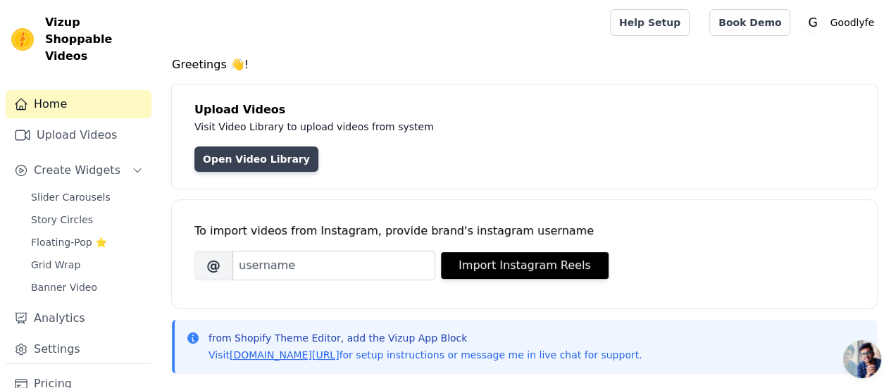
click at [266, 160] on link "Open Video Library" at bounding box center [256, 158] width 124 height 25
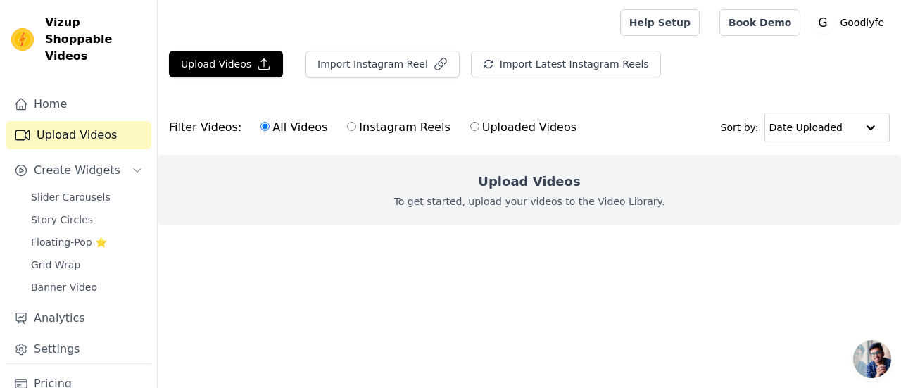
click at [354, 123] on label "Instagram Reels" at bounding box center [398, 127] width 104 height 18
click at [354, 123] on input "Instagram Reels" at bounding box center [351, 126] width 9 height 9
radio input "true"
click at [485, 128] on label "Uploaded Videos" at bounding box center [524, 127] width 108 height 18
click at [480, 128] on input "Uploaded Videos" at bounding box center [474, 126] width 9 height 9
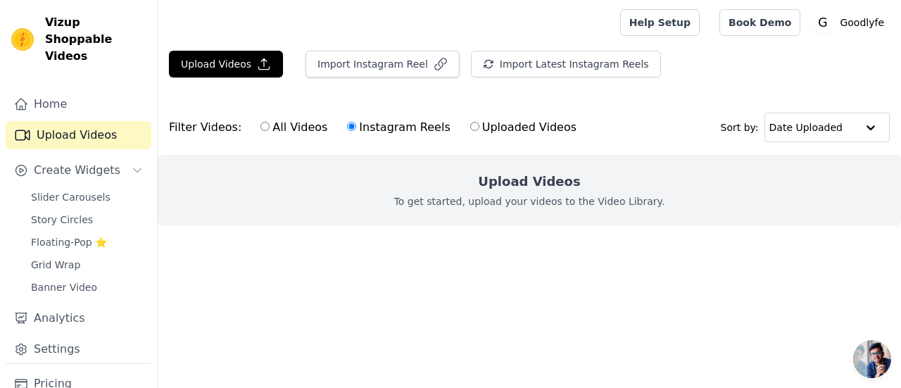
radio input "true"
click at [59, 121] on link "Upload Videos" at bounding box center [79, 135] width 146 height 28
click at [75, 190] on span "Slider Carousels" at bounding box center [71, 197] width 80 height 14
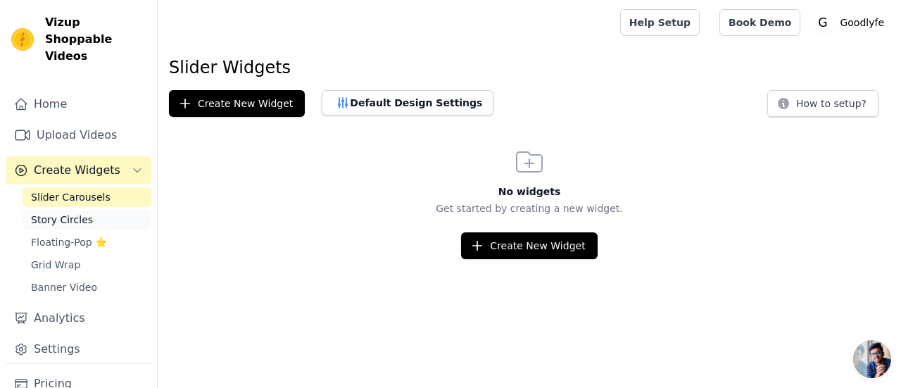
click at [66, 213] on span "Story Circles" at bounding box center [62, 220] width 62 height 14
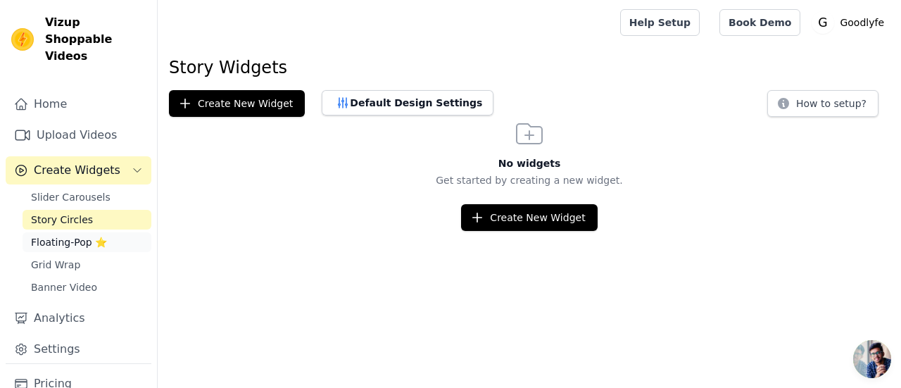
click at [62, 235] on span "Floating-Pop ⭐" at bounding box center [69, 242] width 76 height 14
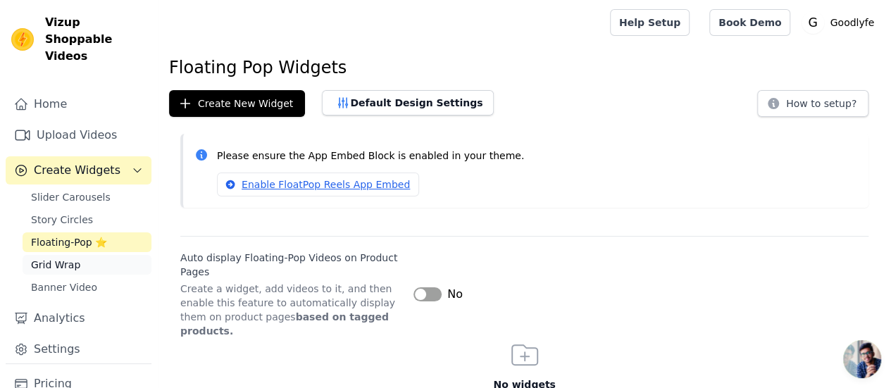
click at [49, 258] on span "Grid Wrap" at bounding box center [55, 265] width 49 height 14
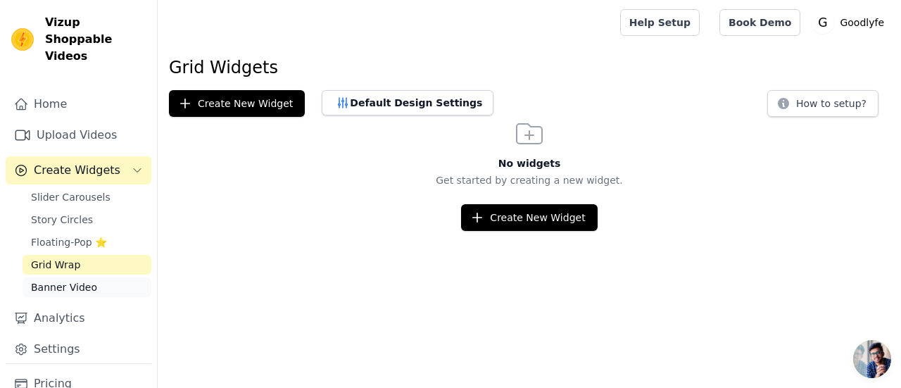
click at [79, 280] on span "Banner Video" at bounding box center [64, 287] width 66 height 14
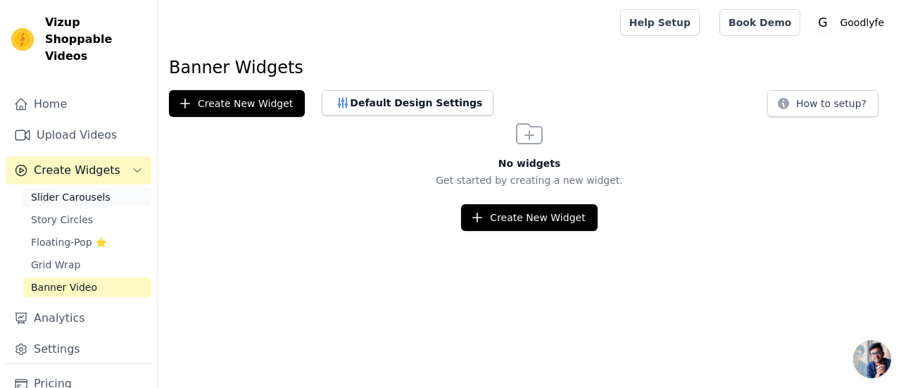
click at [80, 190] on span "Slider Carousels" at bounding box center [71, 197] width 80 height 14
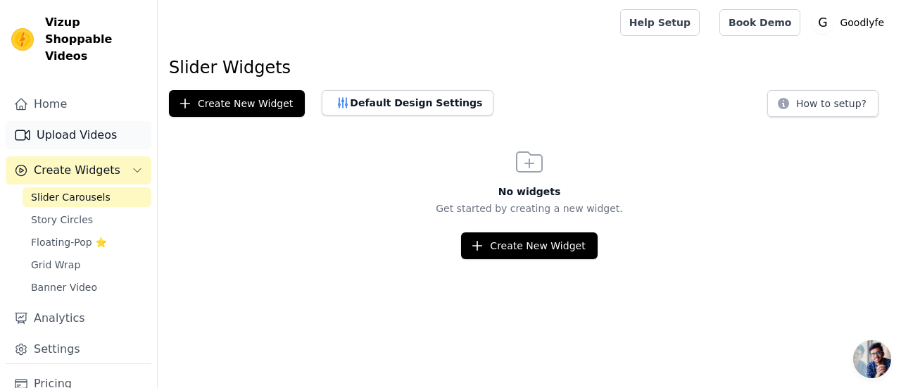
click at [77, 123] on link "Upload Videos" at bounding box center [79, 135] width 146 height 28
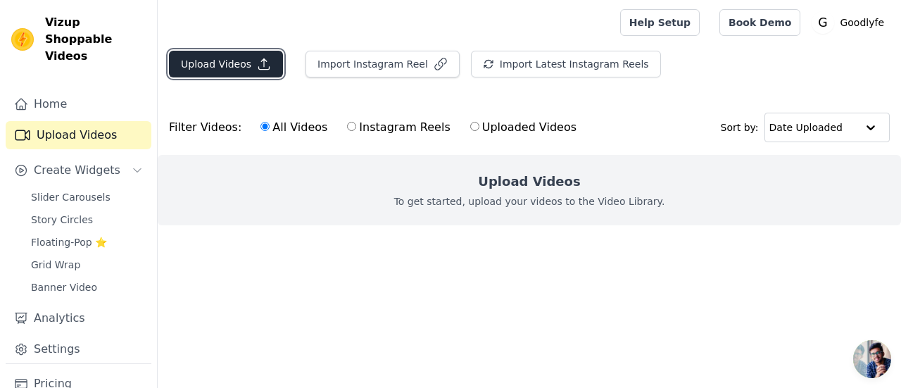
click at [207, 64] on button "Upload Videos" at bounding box center [226, 64] width 114 height 27
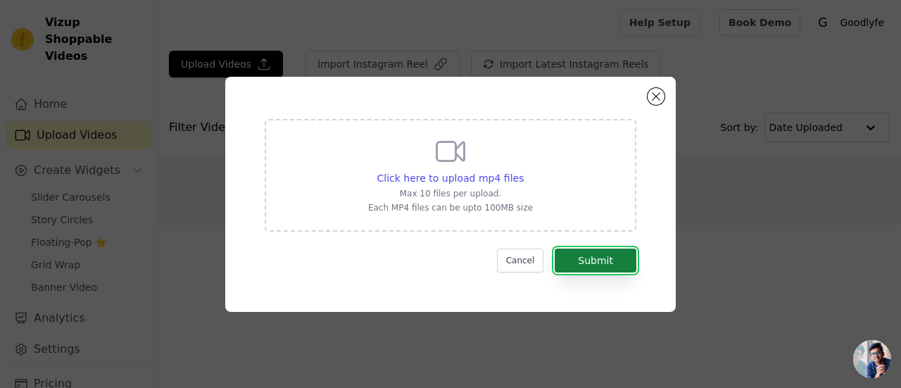
click at [598, 258] on button "Submit" at bounding box center [596, 261] width 82 height 24
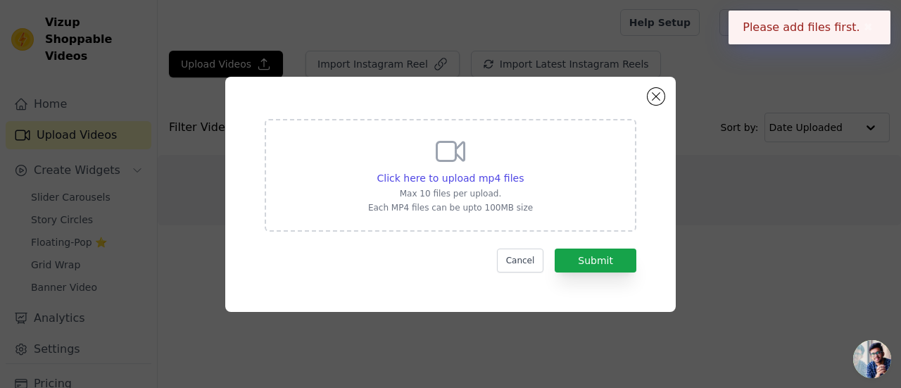
click at [864, 25] on button "✖" at bounding box center [869, 27] width 16 height 17
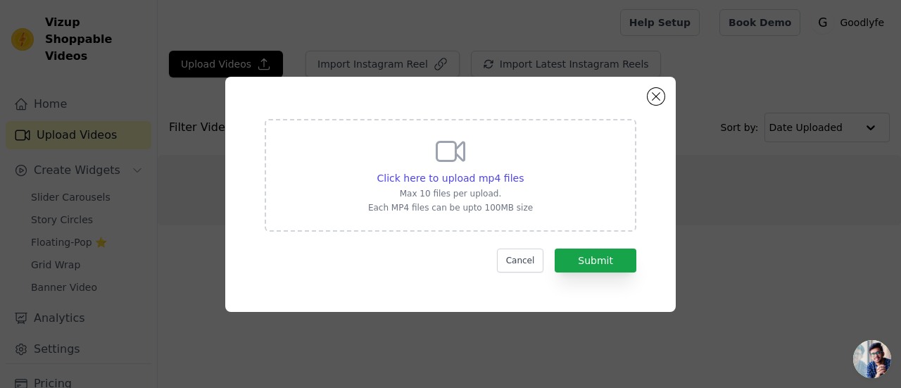
click at [816, 52] on div "Click here to upload mp4 files Max 10 files per upload. Each MP4 files can be u…" at bounding box center [450, 194] width 901 height 388
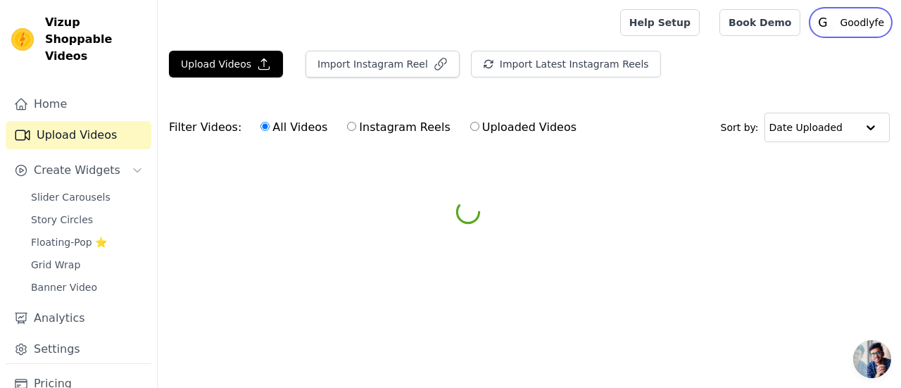
click at [848, 20] on p "Goodlyfe" at bounding box center [863, 22] width 56 height 25
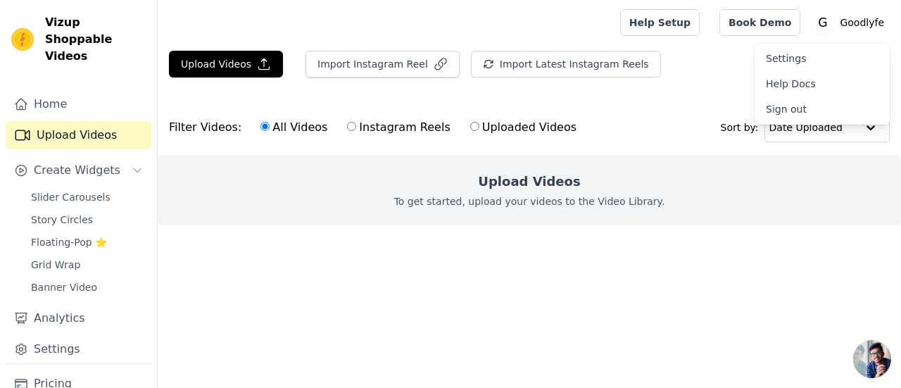
click at [673, 98] on div "Upload Videos Import Instagram Reel Import Latest Instagram Reels Import Latest…" at bounding box center [530, 149] width 744 height 197
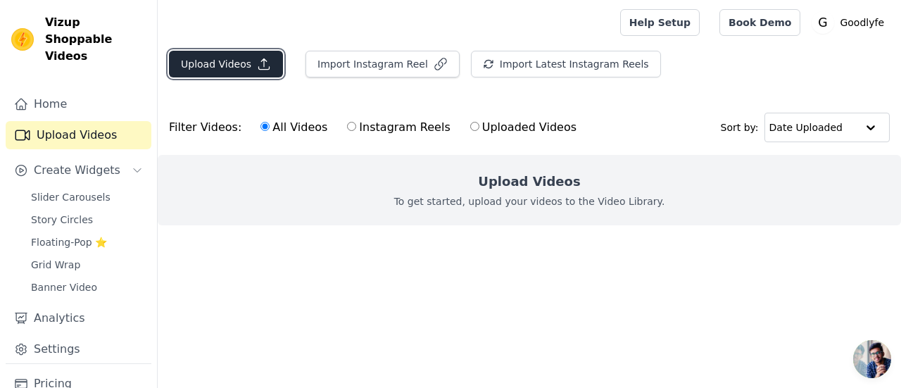
click at [241, 63] on button "Upload Videos" at bounding box center [226, 64] width 114 height 27
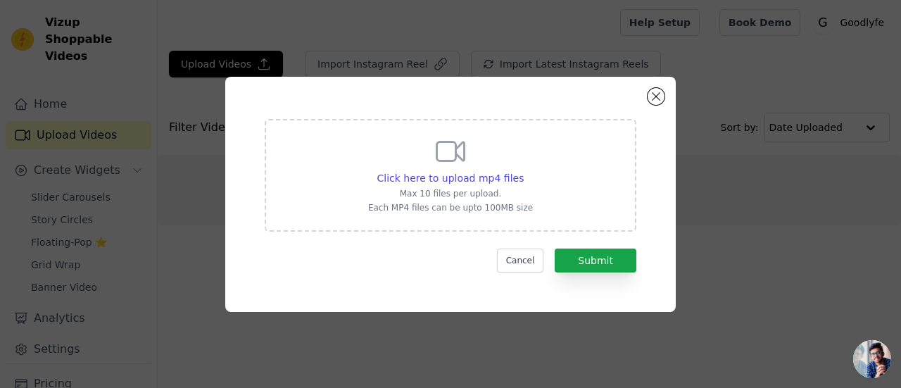
click at [444, 149] on icon at bounding box center [451, 152] width 34 height 34
click at [523, 170] on input "Click here to upload mp4 files Max 10 files per upload. Each MP4 files can be u…" at bounding box center [523, 170] width 1 height 1
type input "C:\fakepath\WhatsApp Video 2025-08-10 at 14.26.24(1).mp4"
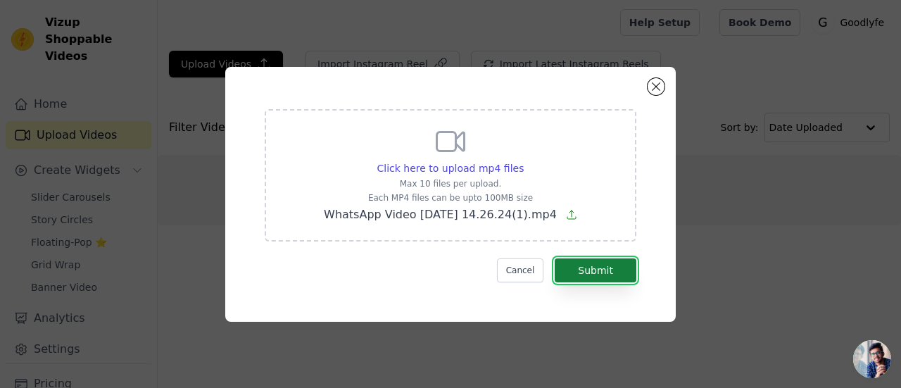
click at [596, 270] on button "Submit" at bounding box center [596, 270] width 82 height 24
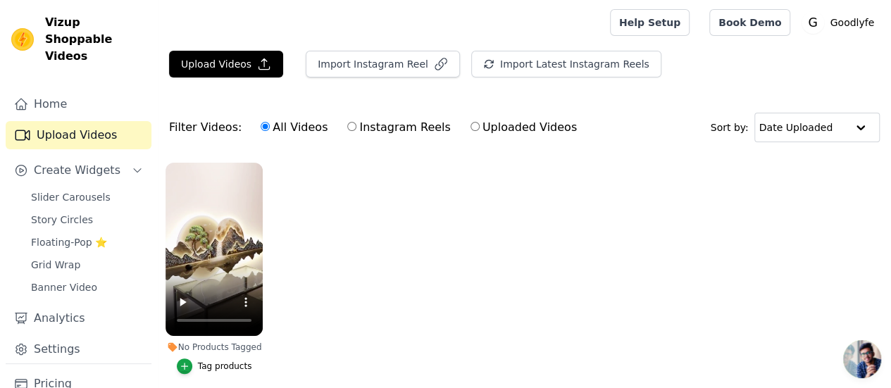
click at [220, 361] on div "Tag products" at bounding box center [225, 366] width 54 height 11
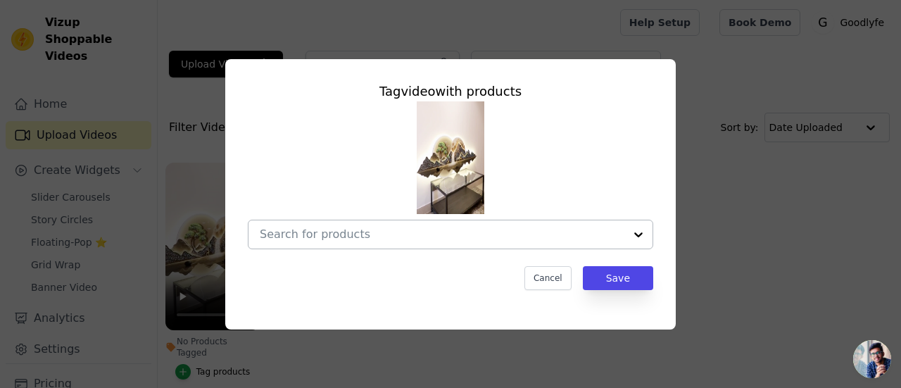
click at [401, 243] on div at bounding box center [442, 234] width 365 height 28
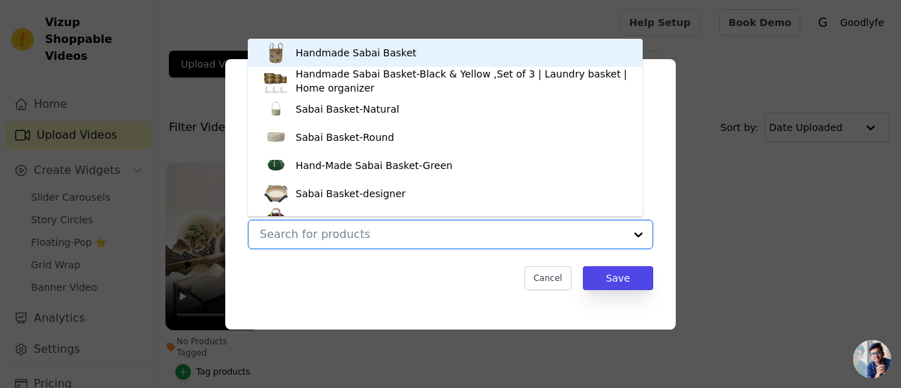
click at [393, 278] on div "Cancel Save" at bounding box center [451, 278] width 406 height 24
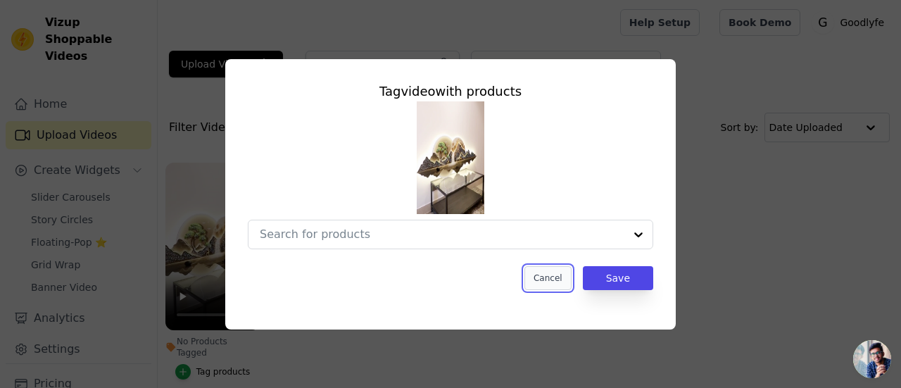
click at [557, 282] on button "Cancel" at bounding box center [548, 278] width 47 height 24
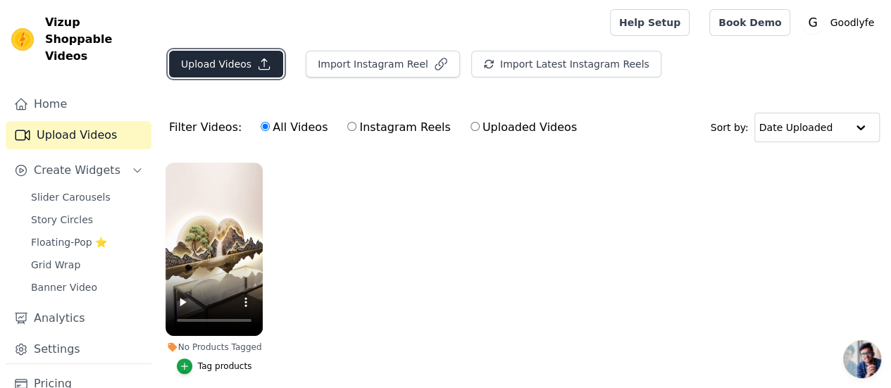
click at [263, 63] on icon "button" at bounding box center [264, 64] width 14 height 14
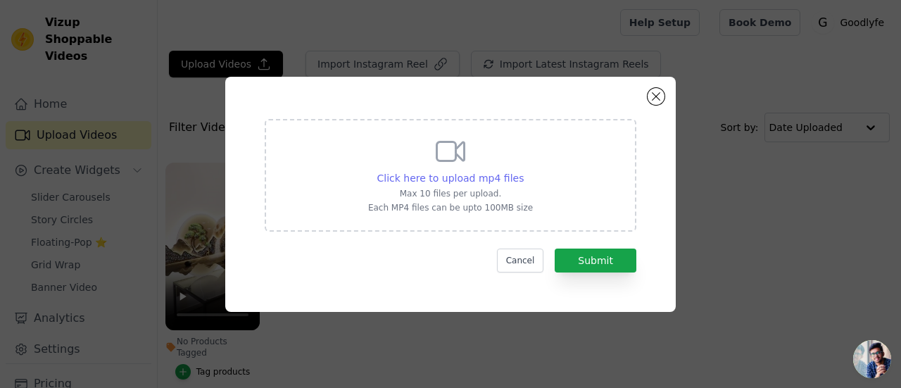
click at [435, 175] on span "Click here to upload mp4 files" at bounding box center [450, 178] width 147 height 11
click at [523, 171] on input "Click here to upload mp4 files Max 10 files per upload. Each MP4 files can be u…" at bounding box center [523, 170] width 1 height 1
type input "C:\fakepath\WhatsApp Video 2025-08-08 at 13.34.49(1).mp4"
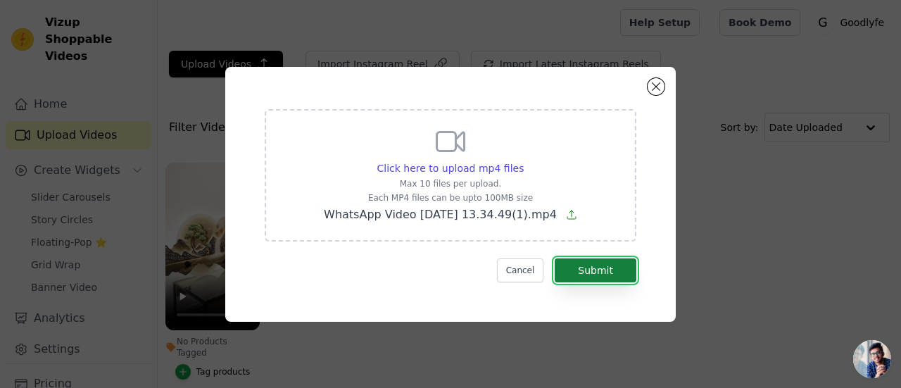
click at [597, 273] on button "Submit" at bounding box center [596, 270] width 82 height 24
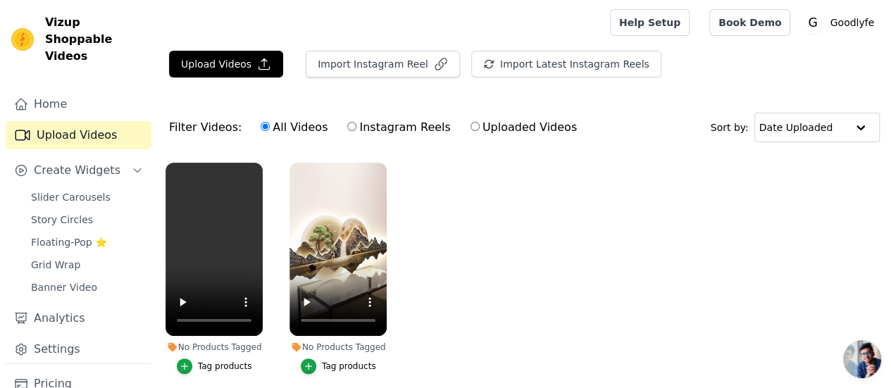
click at [338, 361] on div "Tag products" at bounding box center [349, 366] width 54 height 11
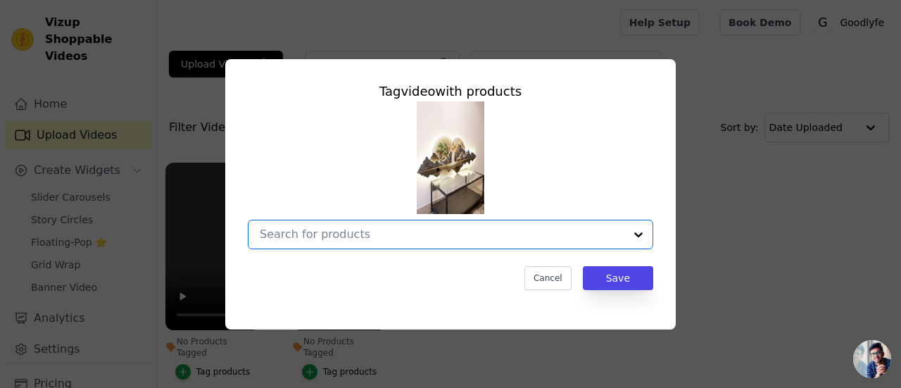
click at [308, 227] on input "No Products Tagged Tag video with products Option undefined, selected. Select i…" at bounding box center [442, 233] width 365 height 13
paste input "Attractive 3D Mountain-Deer-Waterfall Crystal painting with LED|2X4.9Feet"
type input "Attractive 3D Mountain-Deer-Waterfall Crystal painting with LED|2X4.9Feet"
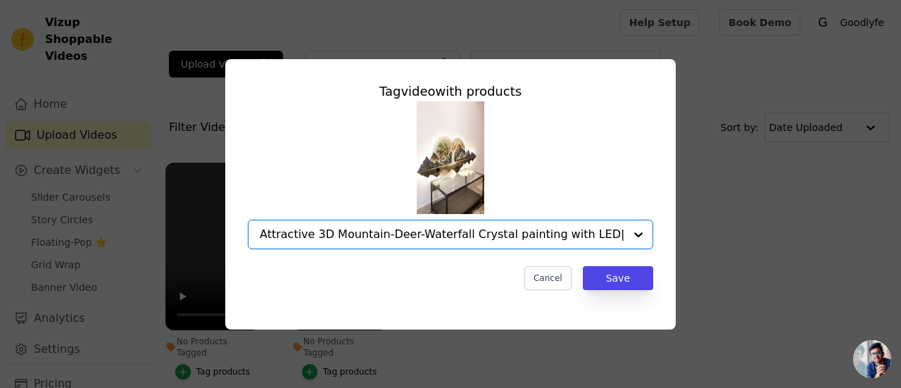
scroll to position [0, 5]
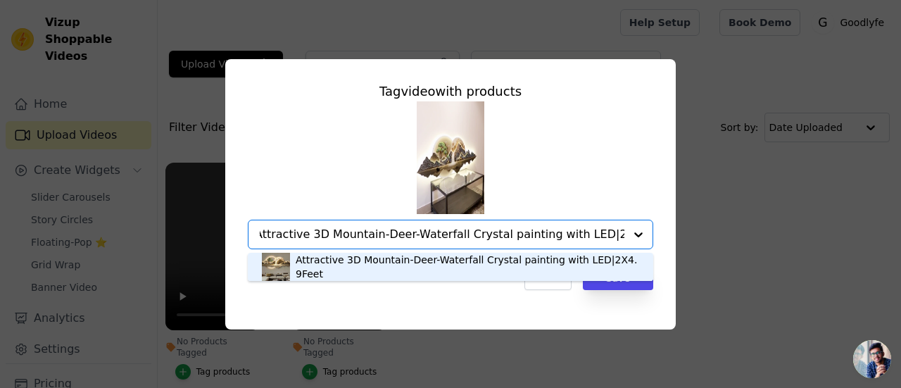
click at [390, 270] on div "Attractive 3D Mountain-Deer-Waterfall Crystal painting with LED|2X4.9Feet" at bounding box center [468, 267] width 344 height 28
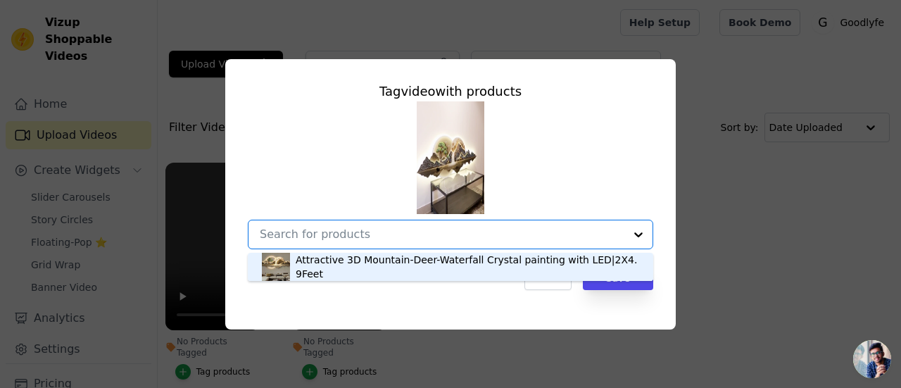
scroll to position [0, 0]
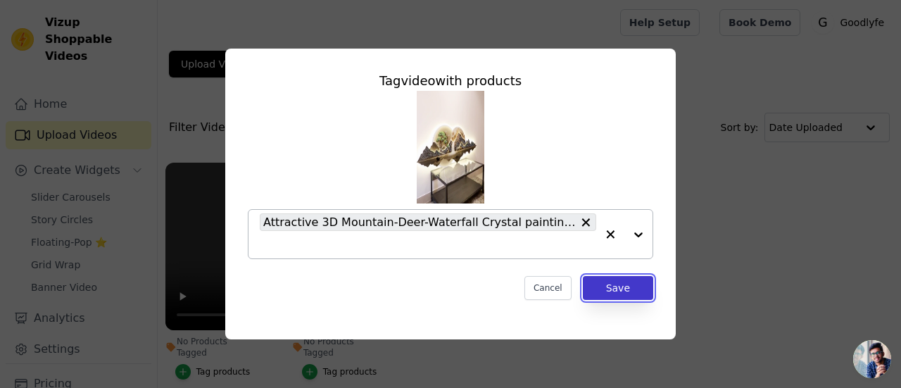
click at [631, 289] on button "Save" at bounding box center [618, 288] width 70 height 24
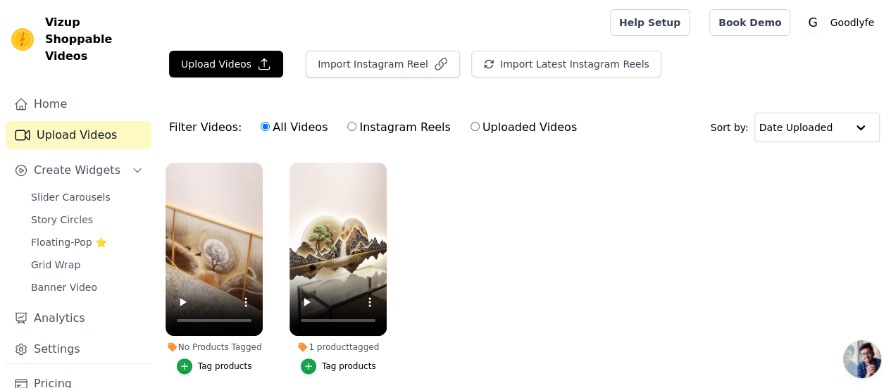
click at [208, 361] on div "Tag products" at bounding box center [225, 366] width 54 height 11
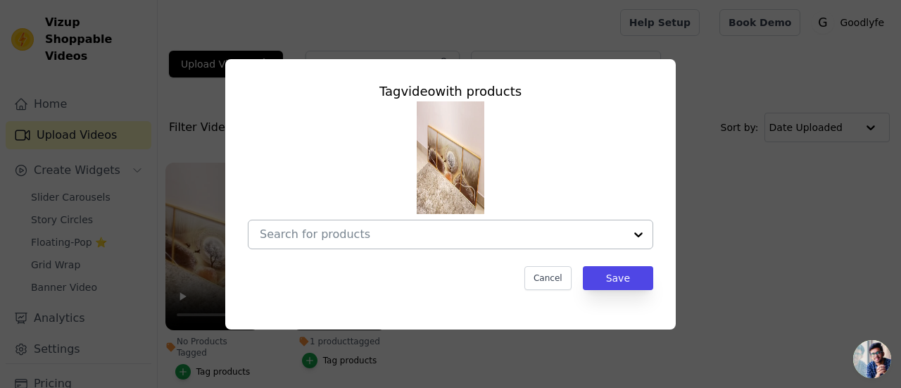
click at [316, 236] on input "No Products Tagged Tag video with products Cancel Save Tag products" at bounding box center [442, 233] width 365 height 13
paste input "Harmony Hills – Set Of Three Wall Design| Crystal wall art|(40*60)*2+(60*80)cm"
type input "Harmony Hills – Set Of Three Wall Design| Crystal wall art|(40*60)*2+(60*80)cm"
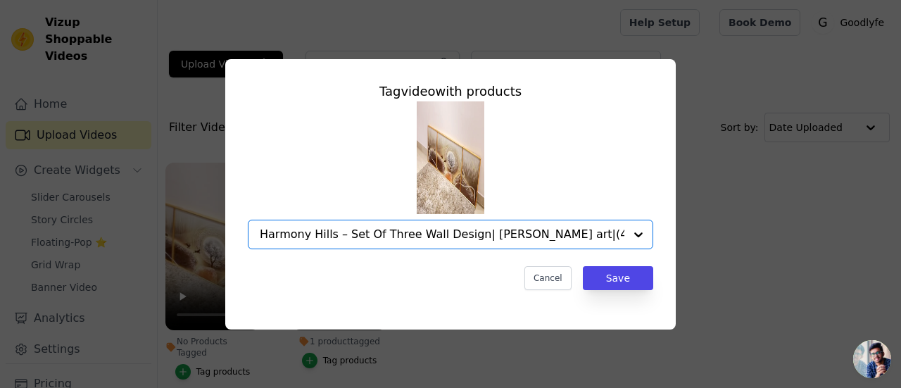
scroll to position [0, 25]
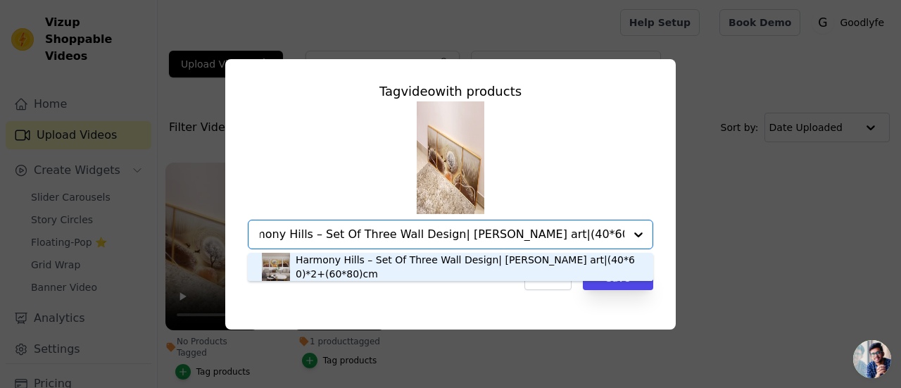
click at [628, 275] on div "Harmony Hills – Set Of Three Wall Design| Crystal wall art|(40*60)*2+(60*80)cm" at bounding box center [450, 267] width 377 height 28
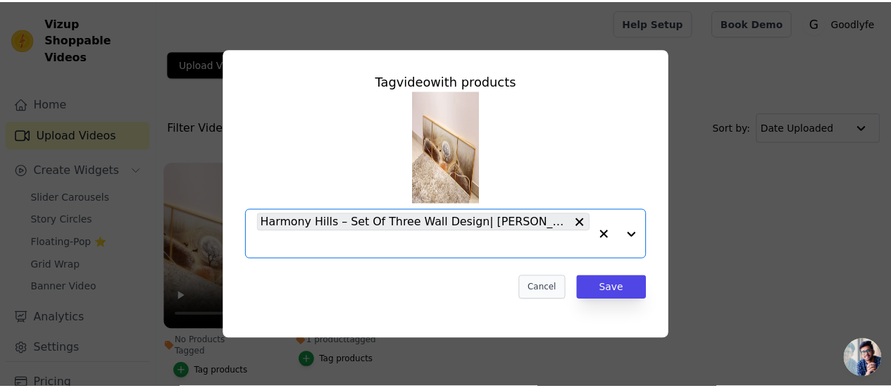
scroll to position [0, 0]
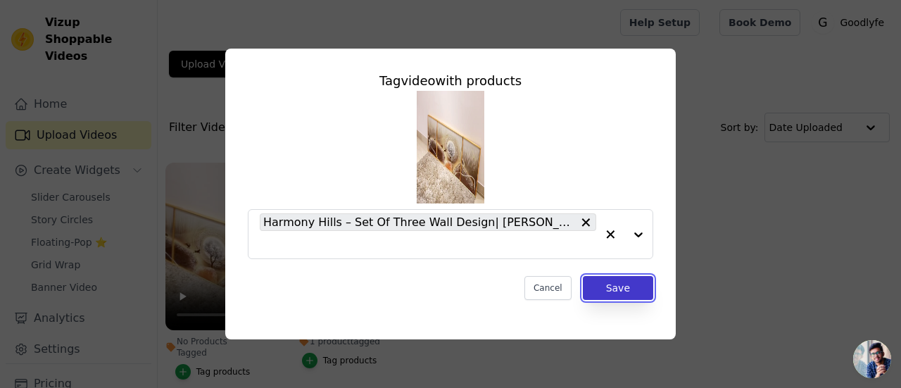
click at [619, 287] on button "Save" at bounding box center [618, 288] width 70 height 24
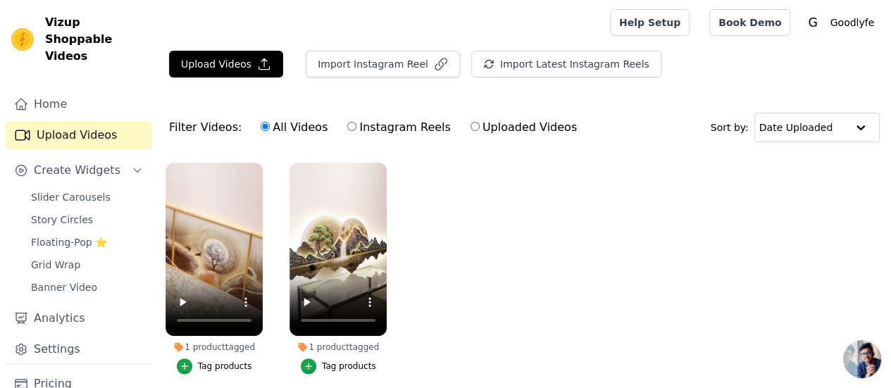
click at [347, 126] on input "Instagram Reels" at bounding box center [351, 126] width 9 height 9
radio input "true"
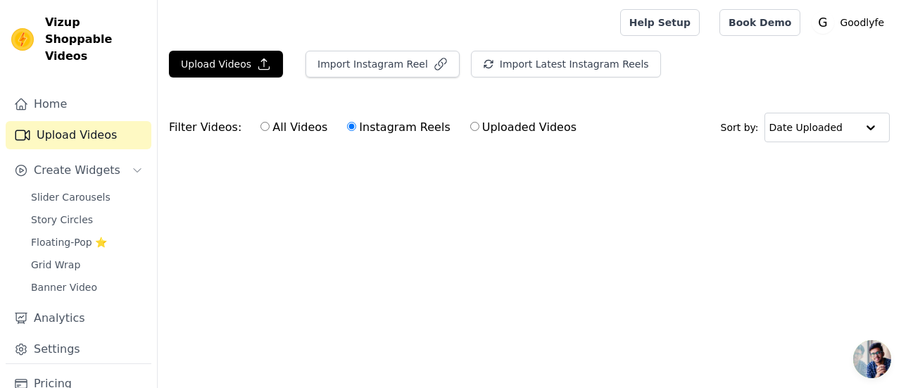
click at [261, 125] on input "All Videos" at bounding box center [265, 126] width 9 height 9
radio input "true"
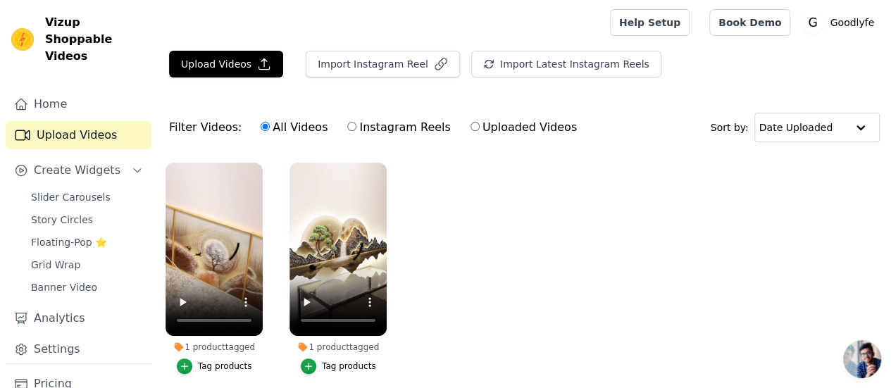
scroll to position [53, 0]
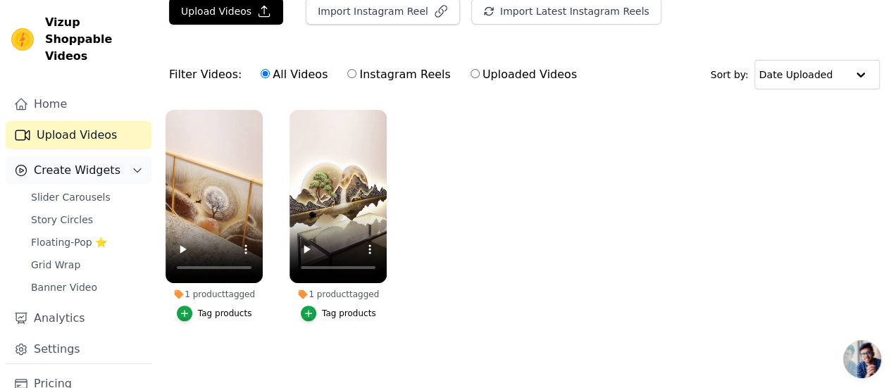
click at [132, 165] on icon "Sidebar" at bounding box center [137, 170] width 11 height 11
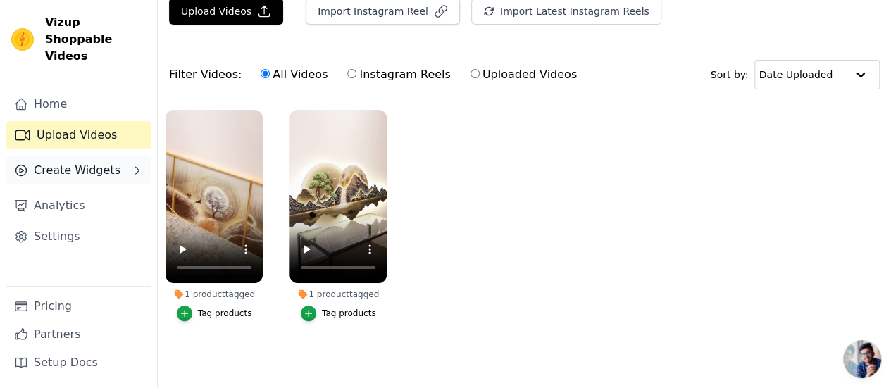
click at [124, 156] on button "Create Widgets" at bounding box center [79, 170] width 146 height 28
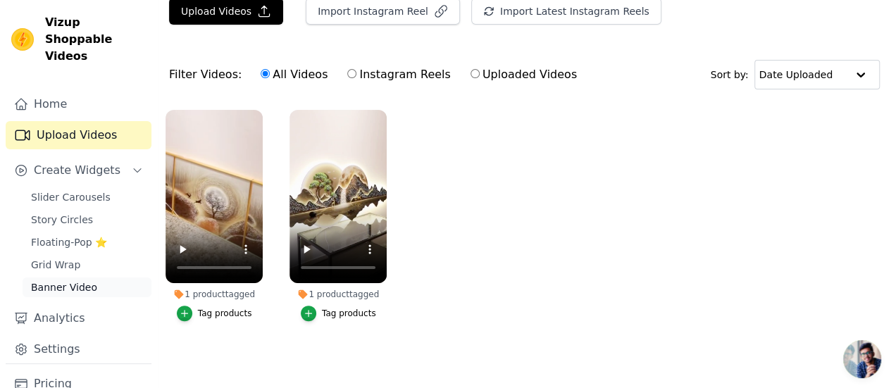
click at [68, 280] on span "Banner Video" at bounding box center [64, 287] width 66 height 14
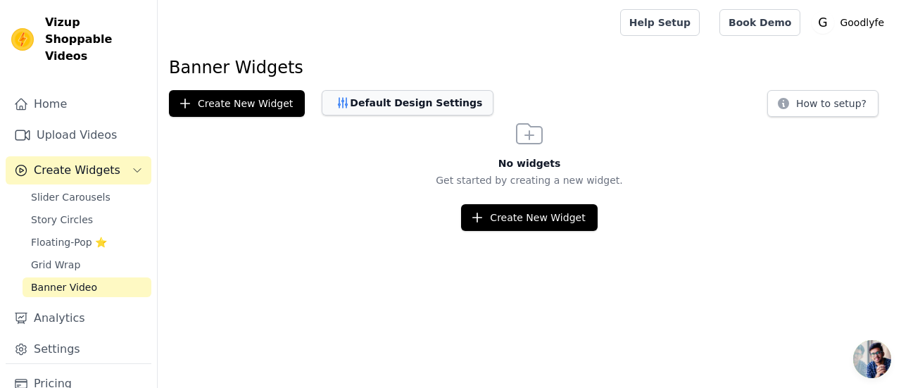
click at [389, 102] on button "Default Design Settings" at bounding box center [408, 102] width 172 height 25
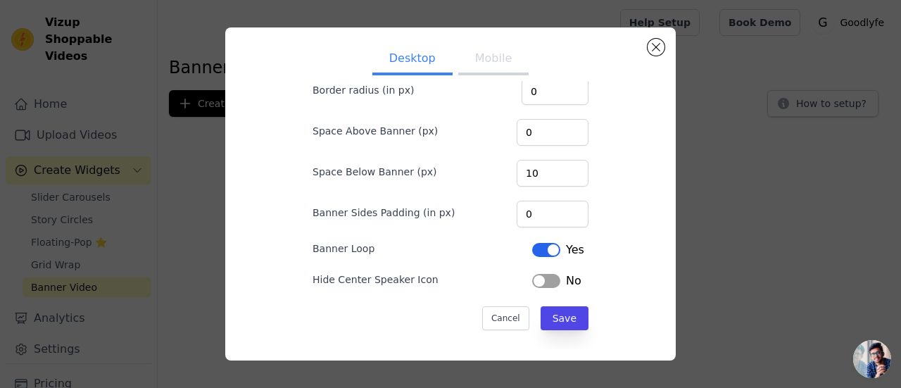
scroll to position [8, 0]
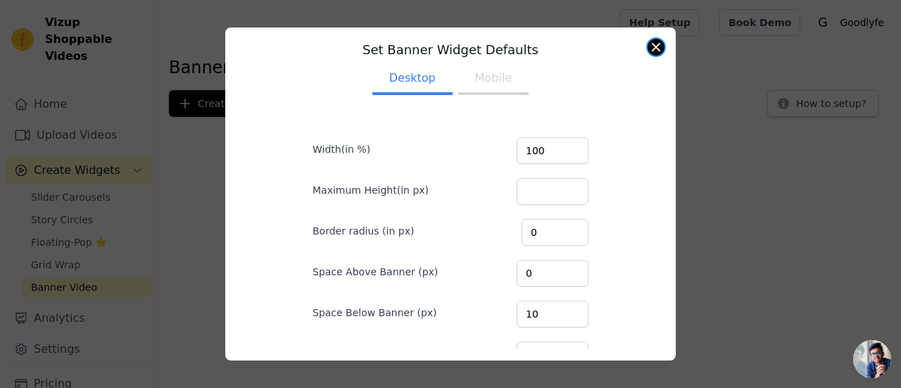
click at [656, 49] on button "Close modal" at bounding box center [656, 47] width 17 height 17
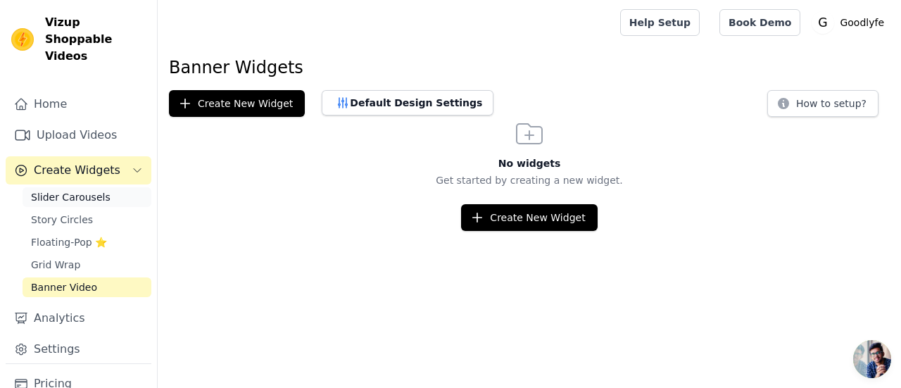
click at [49, 190] on span "Slider Carousels" at bounding box center [71, 197] width 80 height 14
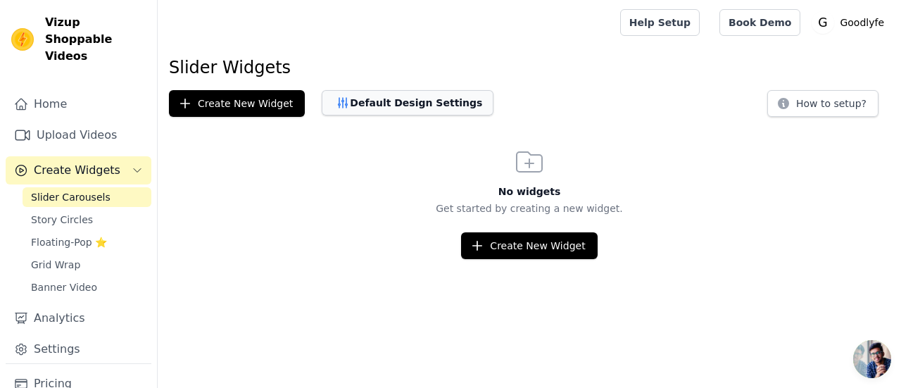
click at [376, 105] on button "Default Design Settings" at bounding box center [408, 102] width 172 height 25
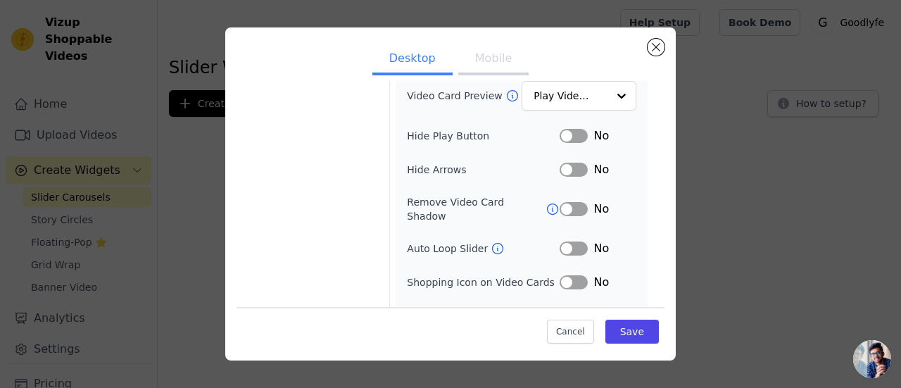
scroll to position [238, 0]
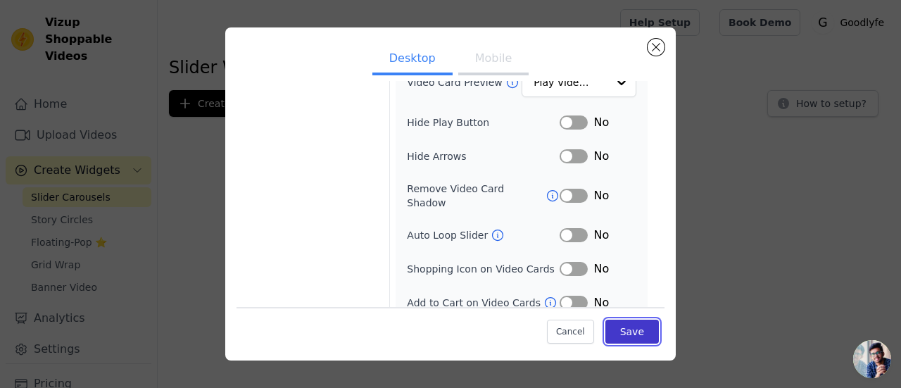
click at [616, 330] on button "Save" at bounding box center [633, 332] width 54 height 24
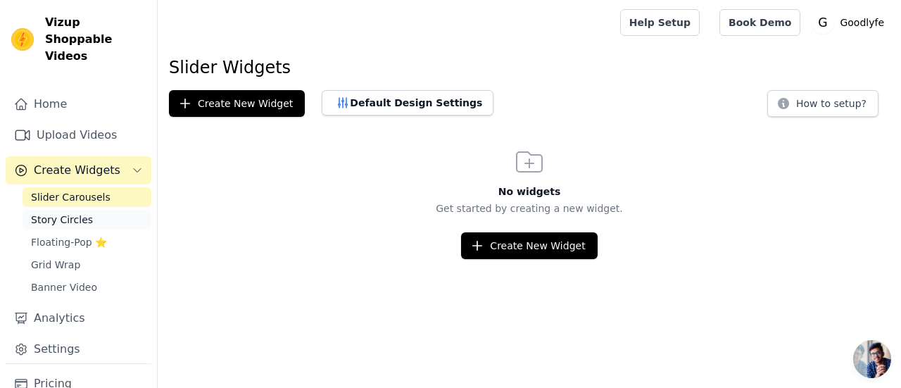
click at [77, 213] on span "Story Circles" at bounding box center [62, 220] width 62 height 14
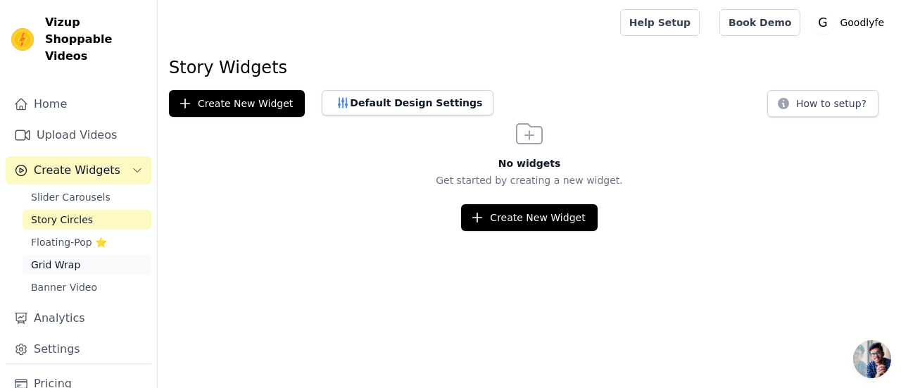
click at [96, 255] on link "Grid Wrap" at bounding box center [87, 265] width 129 height 20
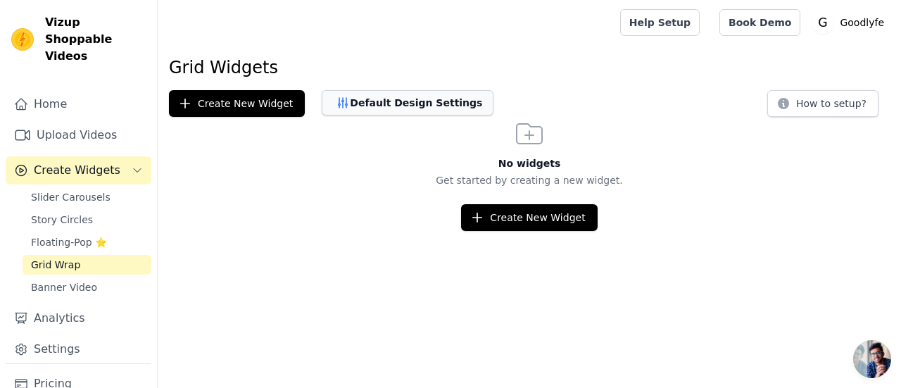
click at [406, 111] on button "Default Design Settings" at bounding box center [408, 102] width 172 height 25
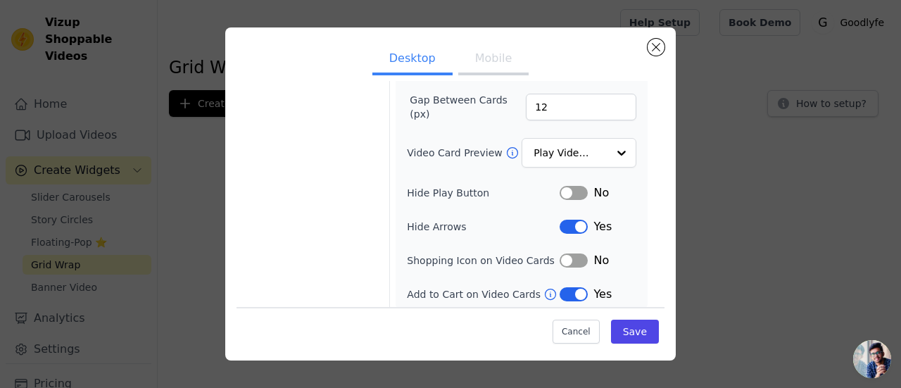
scroll to position [213, 0]
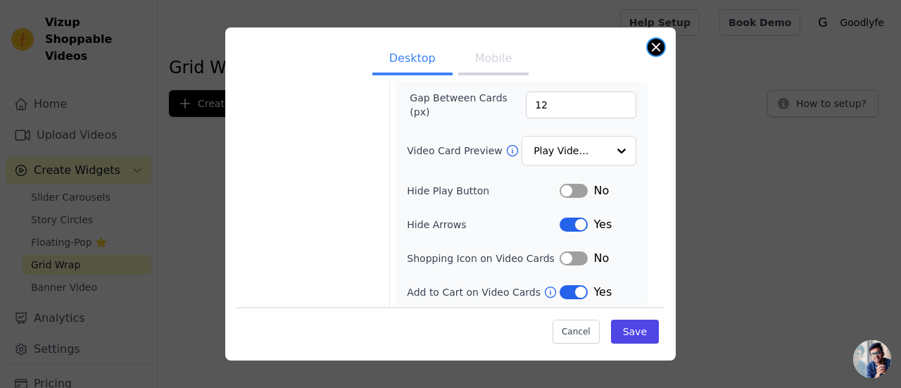
click at [658, 49] on button "Close modal" at bounding box center [656, 47] width 17 height 17
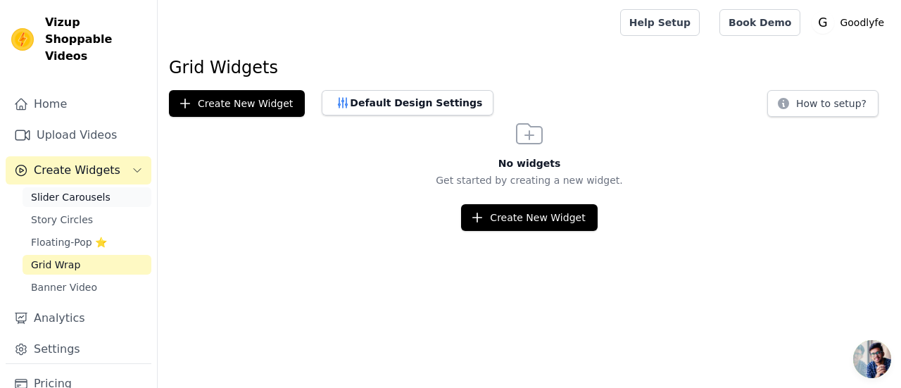
click at [87, 190] on span "Slider Carousels" at bounding box center [71, 197] width 80 height 14
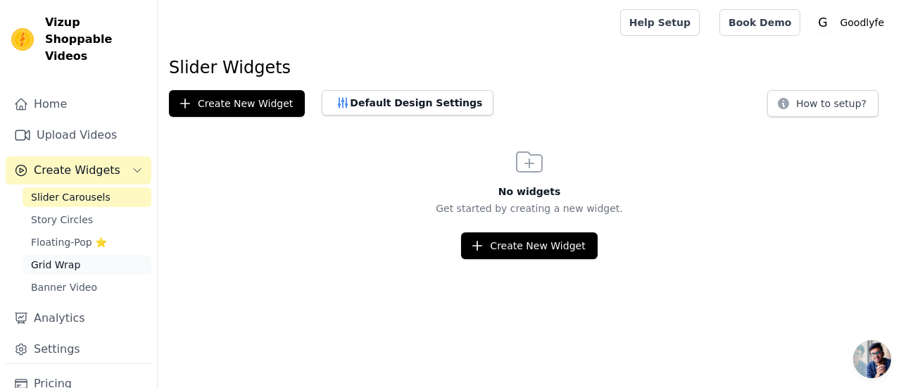
click at [79, 255] on link "Grid Wrap" at bounding box center [87, 265] width 129 height 20
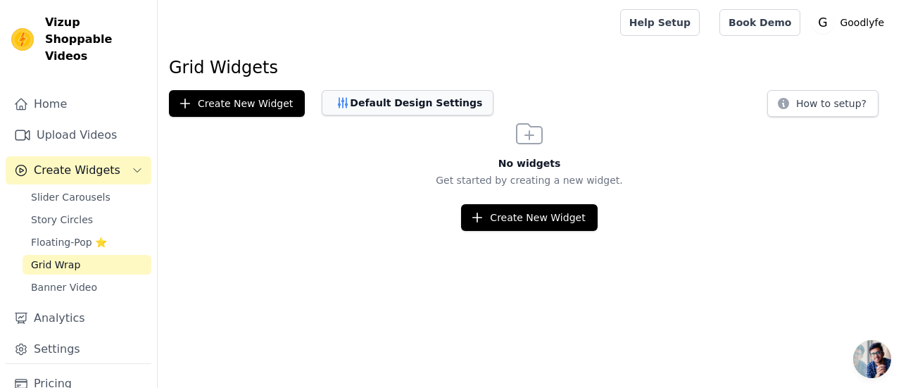
click at [366, 105] on button "Default Design Settings" at bounding box center [408, 102] width 172 height 25
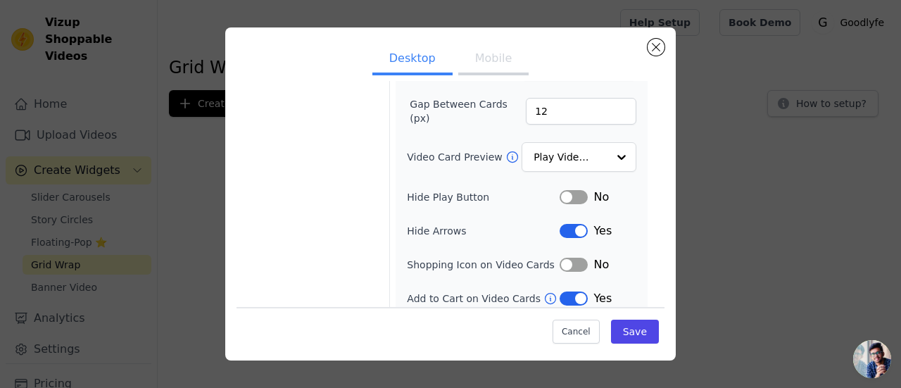
scroll to position [211, 0]
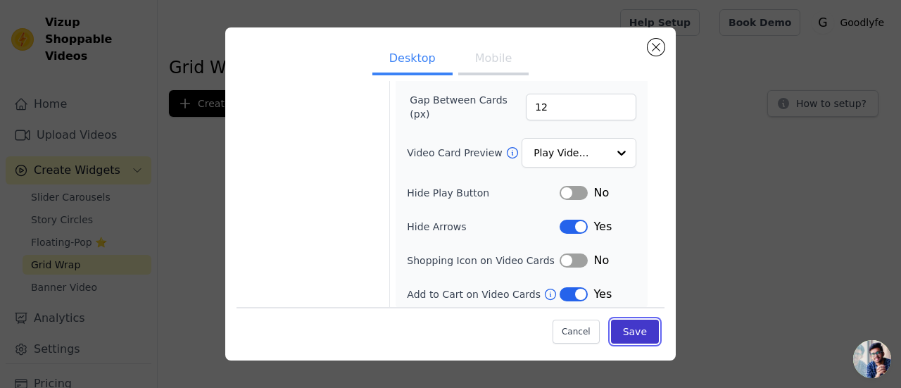
click at [642, 327] on button "Save" at bounding box center [635, 332] width 48 height 24
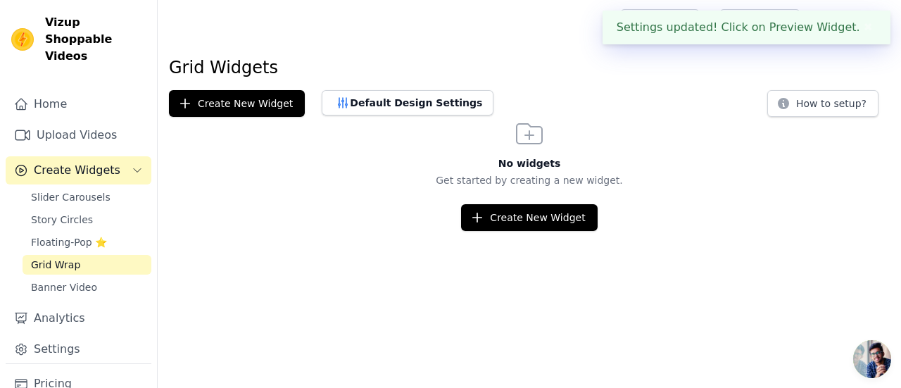
click at [794, 23] on div "Settings updated! Click on Preview Widget. ✖" at bounding box center [747, 28] width 288 height 34
click at [788, 30] on div "Settings updated! Click on Preview Widget. ✖" at bounding box center [747, 28] width 288 height 34
drag, startPoint x: 745, startPoint y: 27, endPoint x: 797, endPoint y: 30, distance: 51.5
click at [745, 27] on div "Settings updated! Click on Preview Widget. ✖" at bounding box center [747, 28] width 288 height 34
click at [828, 26] on div "Settings updated! Click on Preview Widget. ✖" at bounding box center [747, 28] width 288 height 34
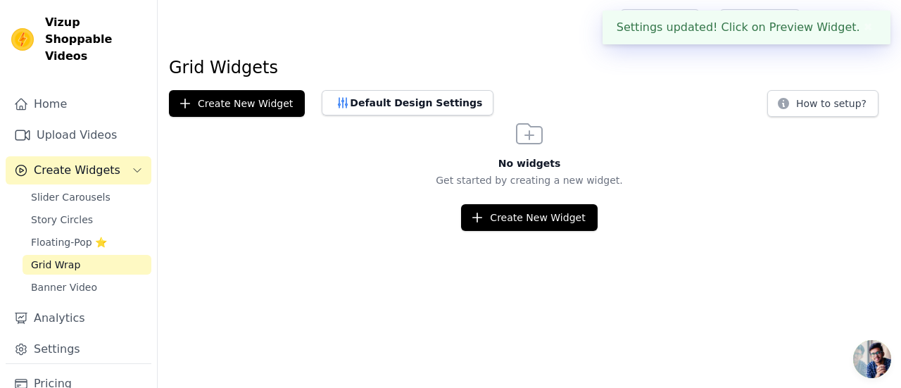
click at [865, 28] on button "✖" at bounding box center [869, 27] width 16 height 17
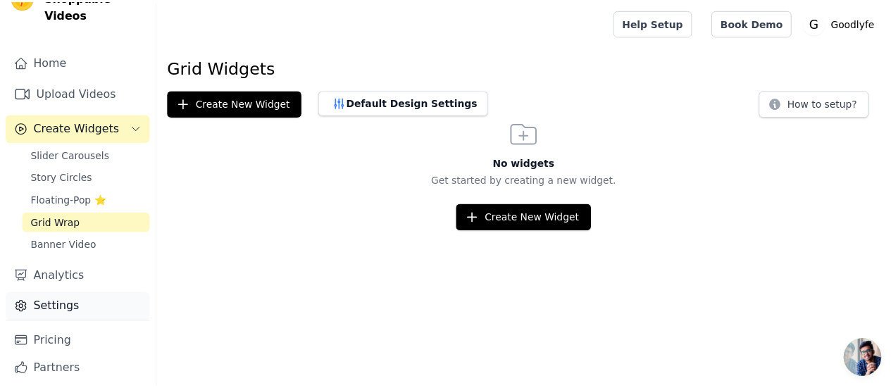
scroll to position [60, 0]
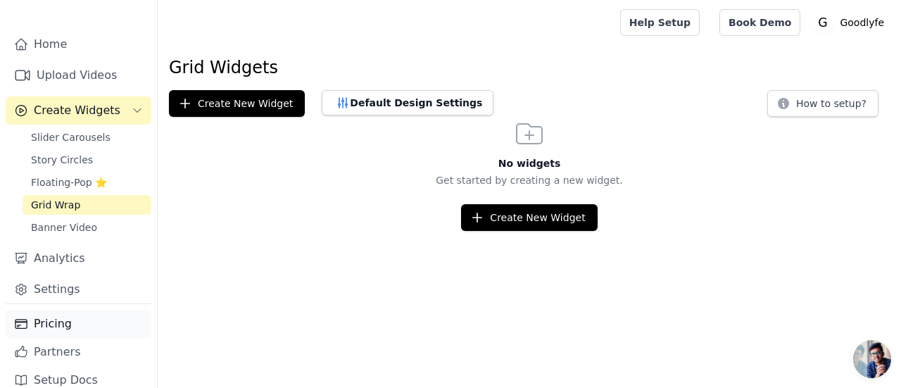
click at [63, 310] on link "Pricing" at bounding box center [79, 324] width 146 height 28
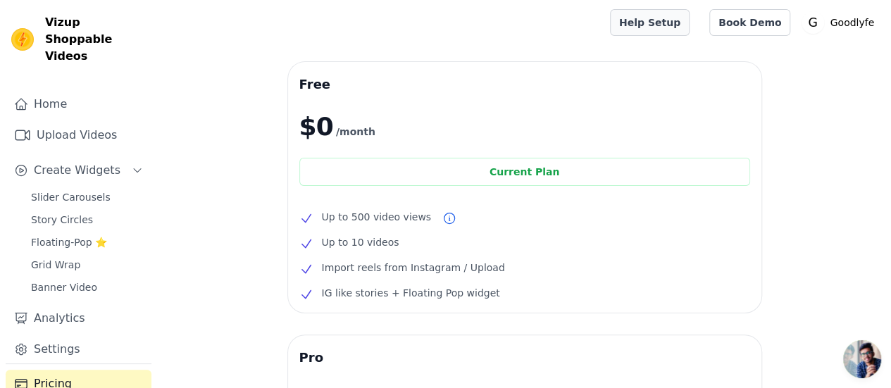
click at [643, 18] on link "Help Setup" at bounding box center [650, 22] width 80 height 27
click at [94, 162] on span "Create Widgets" at bounding box center [77, 170] width 87 height 17
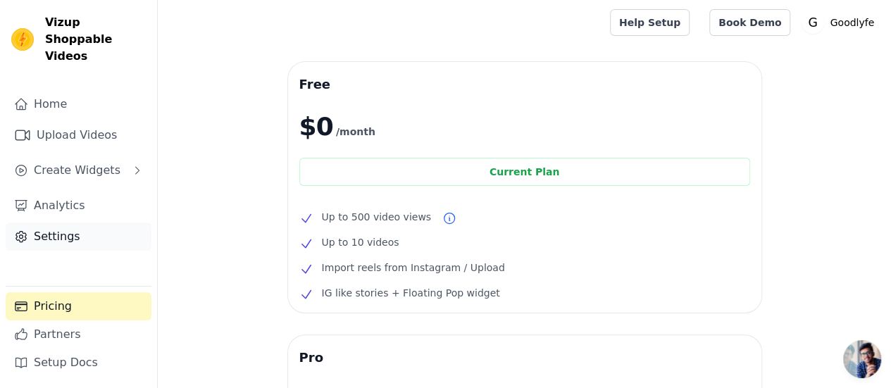
click at [56, 223] on link "Settings" at bounding box center [79, 237] width 146 height 28
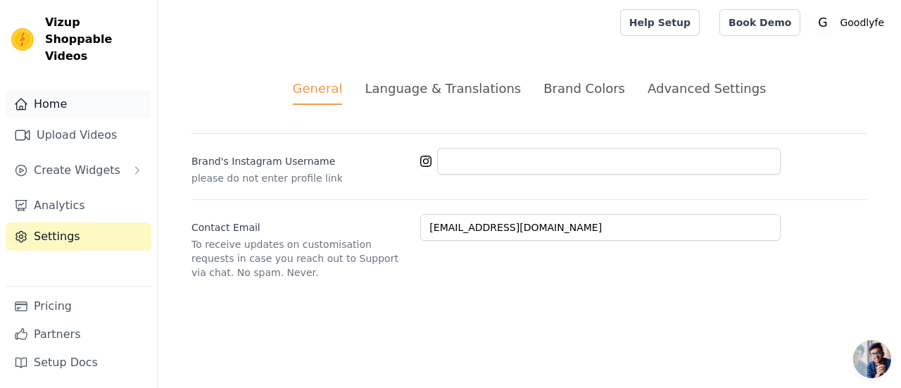
click at [63, 90] on link "Home" at bounding box center [79, 104] width 146 height 28
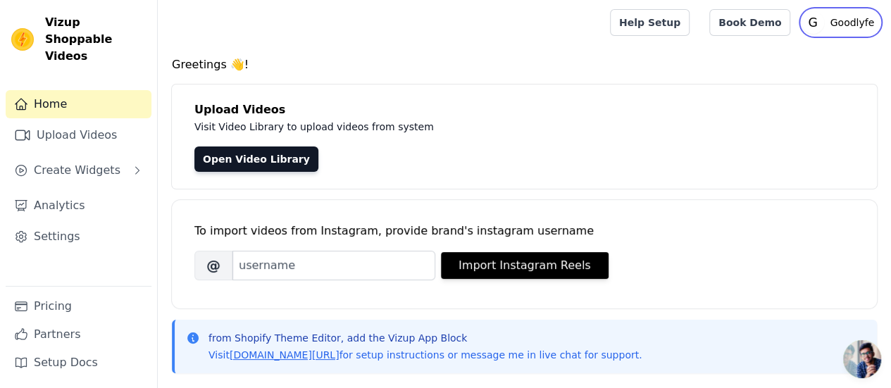
click at [859, 19] on p "Goodlyfe" at bounding box center [852, 22] width 56 height 25
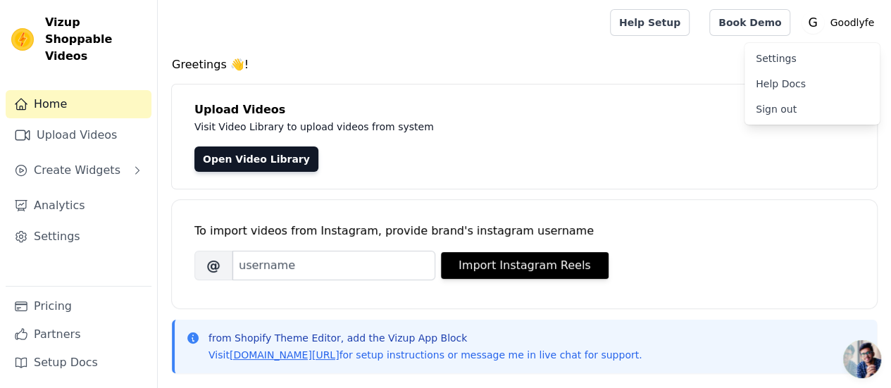
click at [779, 60] on link "Settings" at bounding box center [811, 58] width 135 height 25
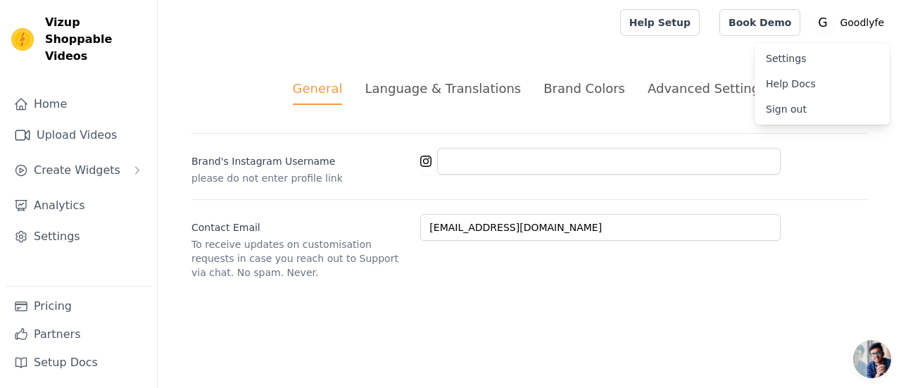
click at [386, 313] on html "Vizup Shoppable Videos Home Upload Videos Create Widgets Analytics Settings Pri…" at bounding box center [450, 156] width 901 height 313
click at [70, 20] on span "Vizup Shoppable Videos" at bounding box center [95, 39] width 101 height 51
click at [25, 33] on img at bounding box center [22, 39] width 23 height 23
click at [54, 91] on link "Home" at bounding box center [79, 104] width 146 height 28
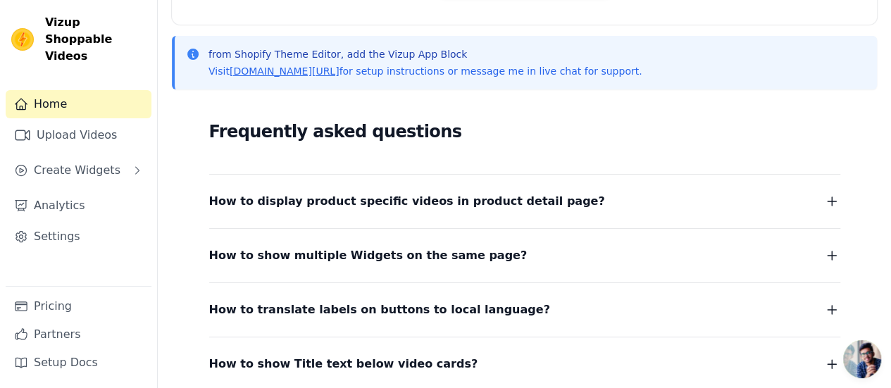
scroll to position [396, 0]
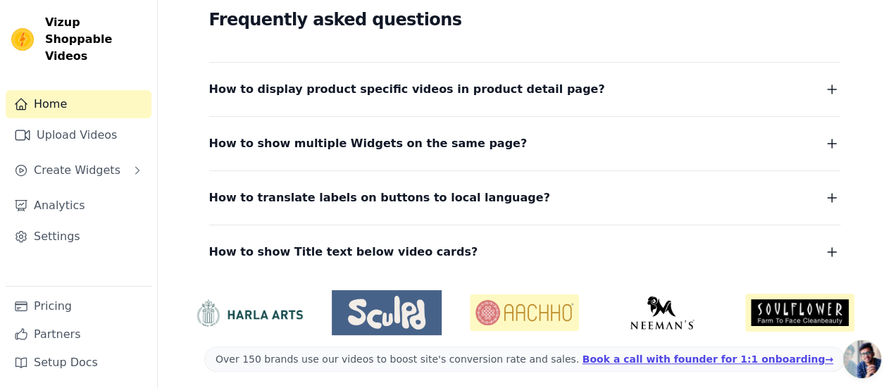
click at [533, 95] on button "How to display product specific videos in product detail page?" at bounding box center [524, 90] width 631 height 20
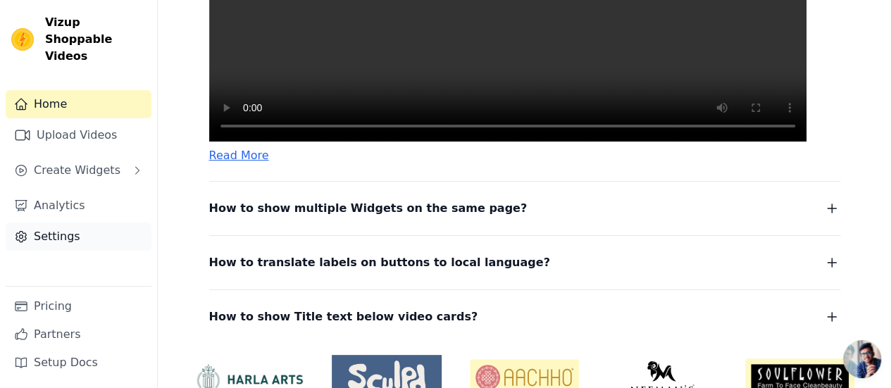
scroll to position [800, 0]
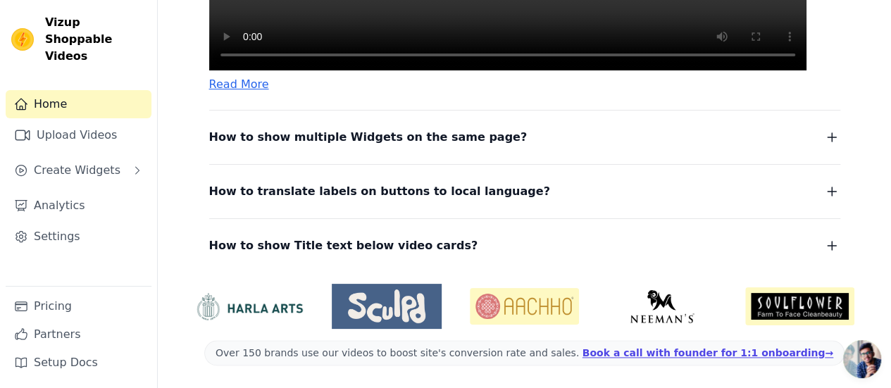
click at [626, 353] on span at bounding box center [524, 352] width 640 height 25
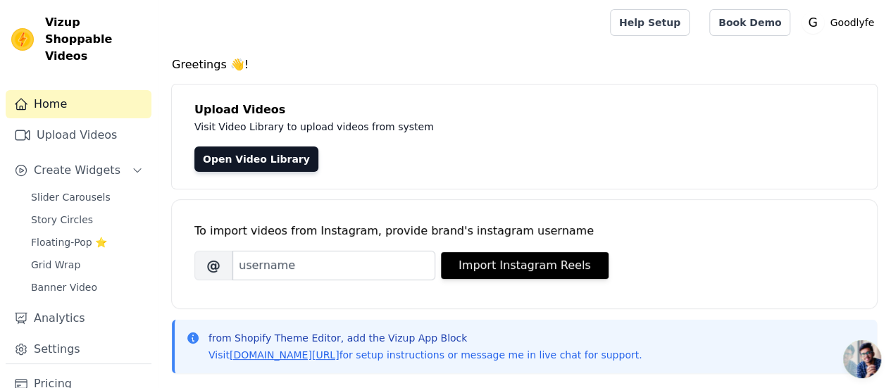
click at [18, 32] on img at bounding box center [22, 39] width 23 height 23
click at [63, 32] on span "Vizup Shoppable Videos" at bounding box center [95, 39] width 101 height 51
click at [647, 18] on link "Help Setup" at bounding box center [650, 22] width 80 height 27
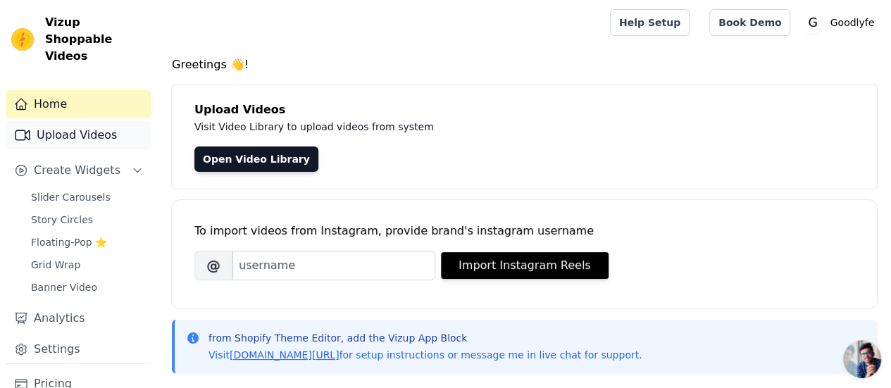
click at [90, 121] on link "Upload Videos" at bounding box center [79, 135] width 146 height 28
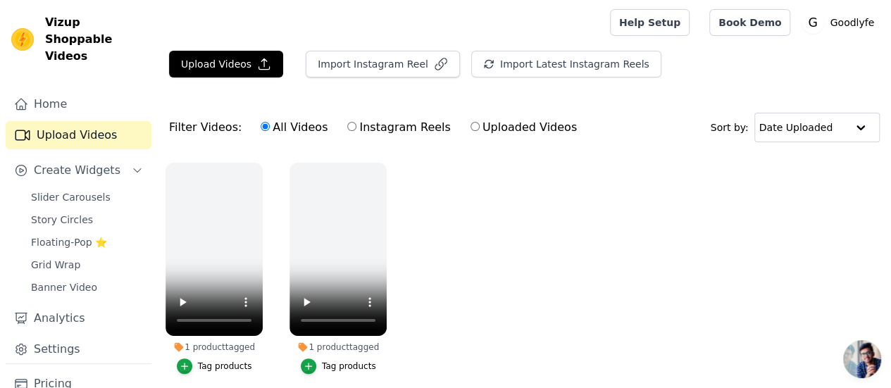
click at [470, 304] on ul "1 product tagged Tag products 1 product tagged Tag products" at bounding box center [524, 282] width 733 height 255
click at [83, 162] on span "Create Widgets" at bounding box center [77, 170] width 87 height 17
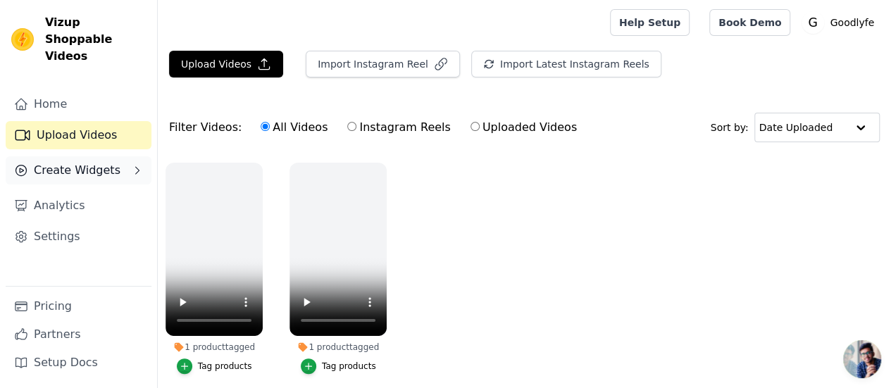
click at [83, 162] on span "Create Widgets" at bounding box center [77, 170] width 87 height 17
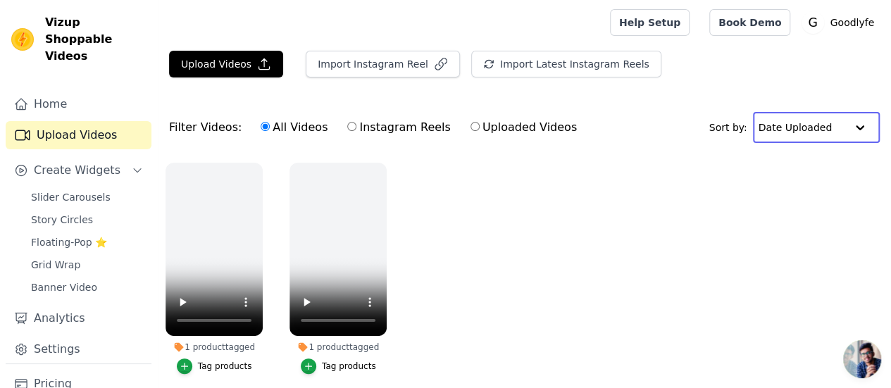
click at [782, 135] on input "text" at bounding box center [801, 127] width 87 height 28
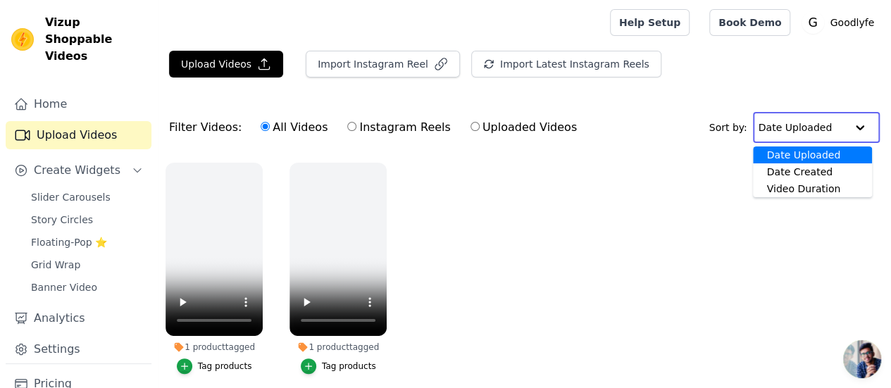
click at [782, 135] on input "text" at bounding box center [801, 127] width 87 height 28
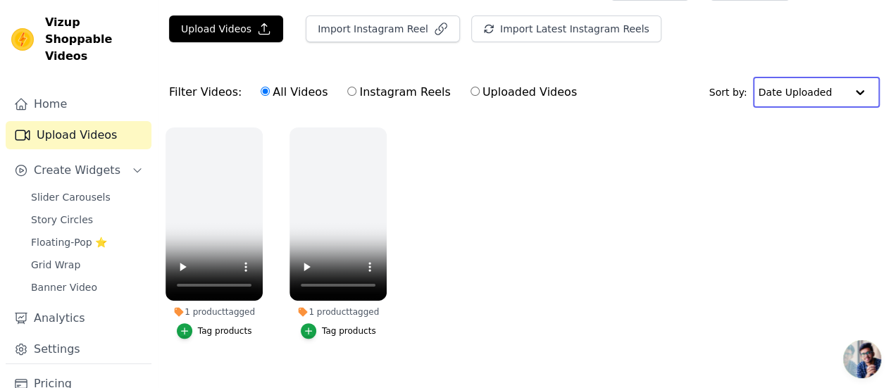
scroll to position [53, 0]
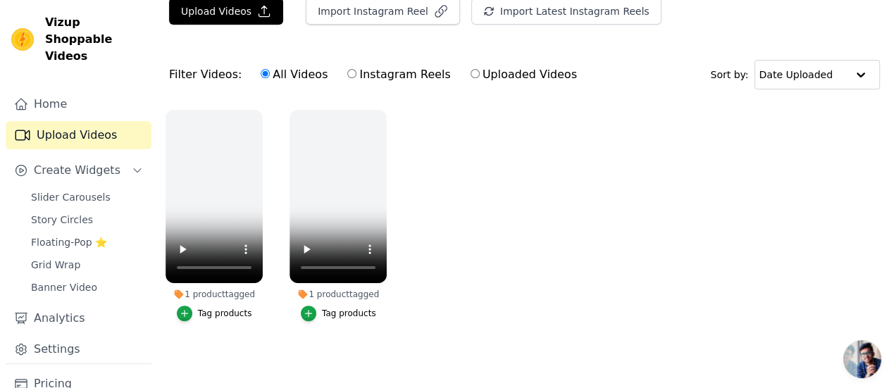
click at [506, 240] on ul "1 product tagged Tag products 1 product tagged Tag products" at bounding box center [524, 229] width 733 height 255
click at [458, 243] on ul "1 product tagged Tag products 1 product tagged Tag products" at bounding box center [524, 229] width 733 height 255
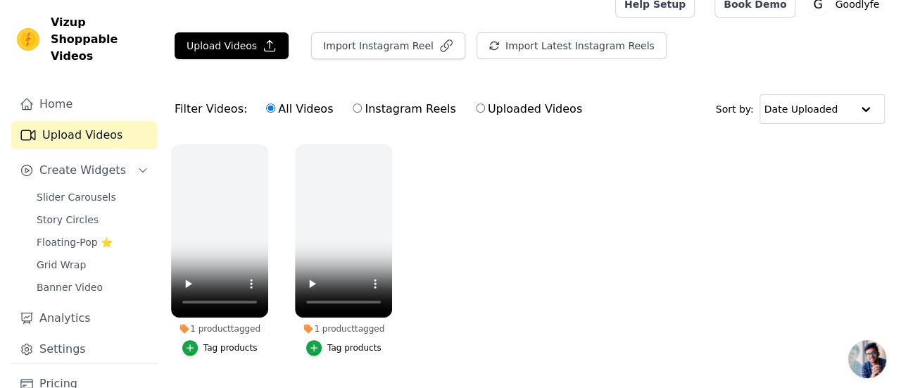
scroll to position [0, 0]
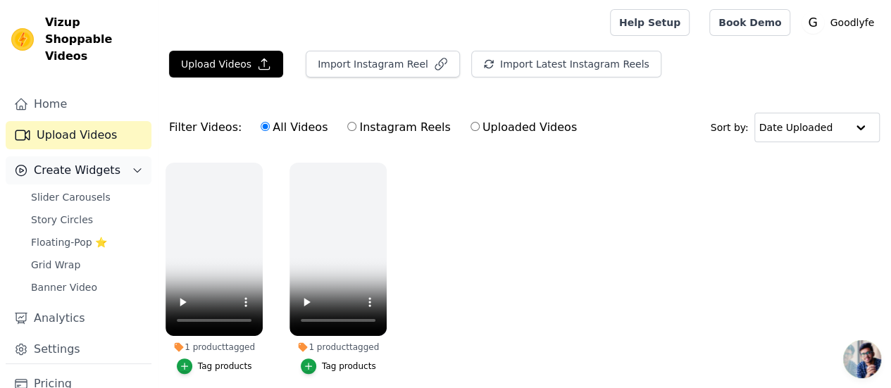
click at [86, 162] on span "Create Widgets" at bounding box center [77, 170] width 87 height 17
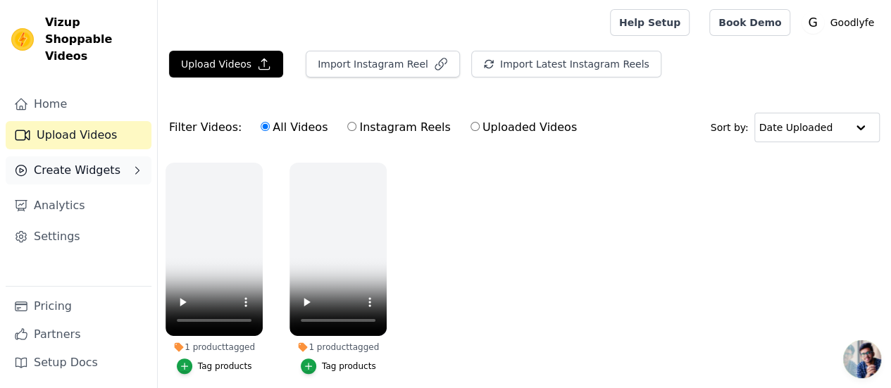
click at [86, 162] on span "Create Widgets" at bounding box center [77, 170] width 87 height 17
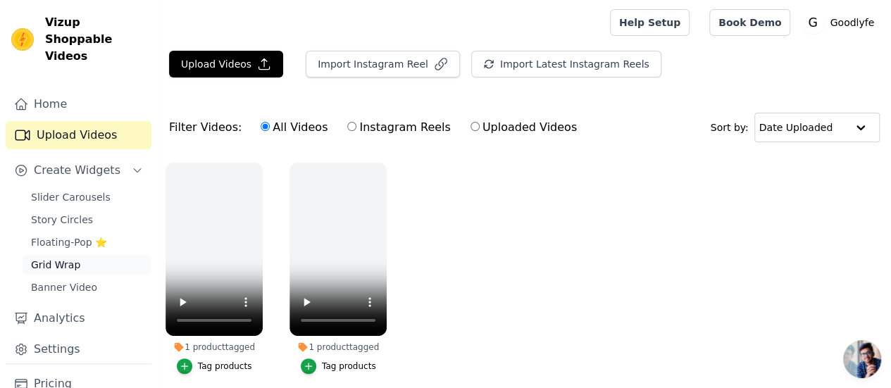
click at [87, 255] on link "Grid Wrap" at bounding box center [87, 265] width 129 height 20
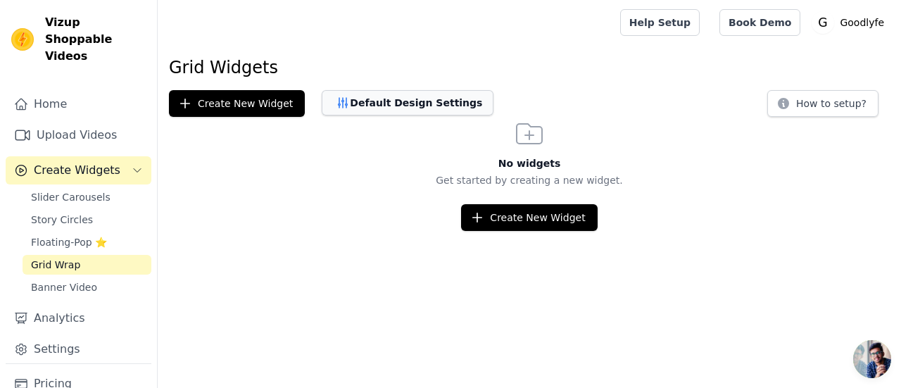
click at [408, 108] on button "Default Design Settings" at bounding box center [408, 102] width 172 height 25
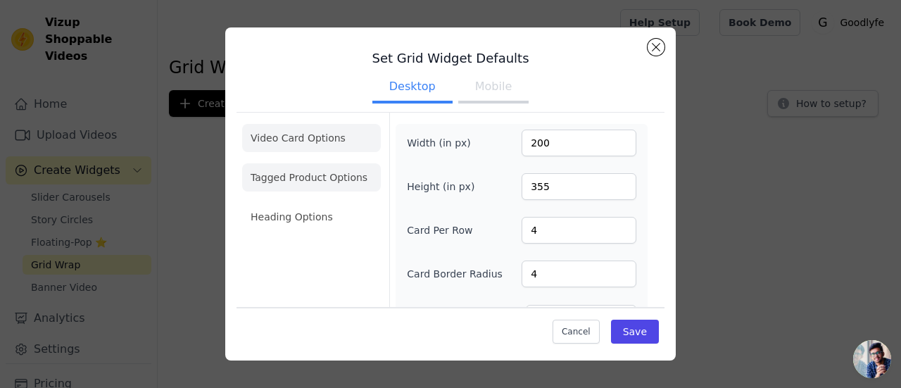
click at [300, 181] on li "Tagged Product Options" at bounding box center [311, 177] width 139 height 28
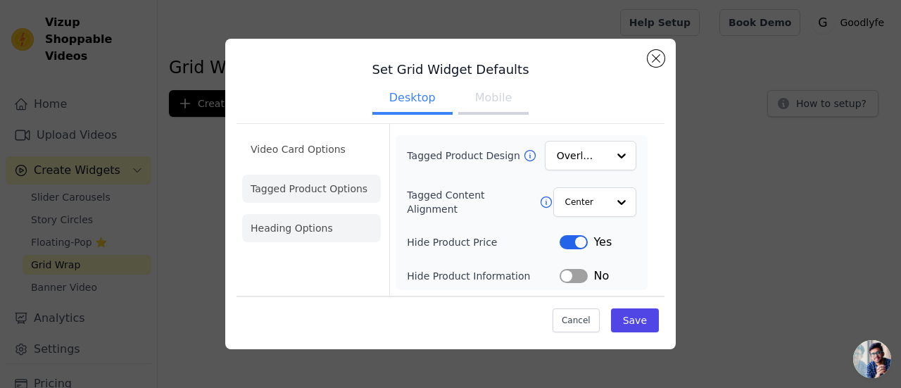
click at [318, 227] on li "Heading Options" at bounding box center [311, 228] width 139 height 28
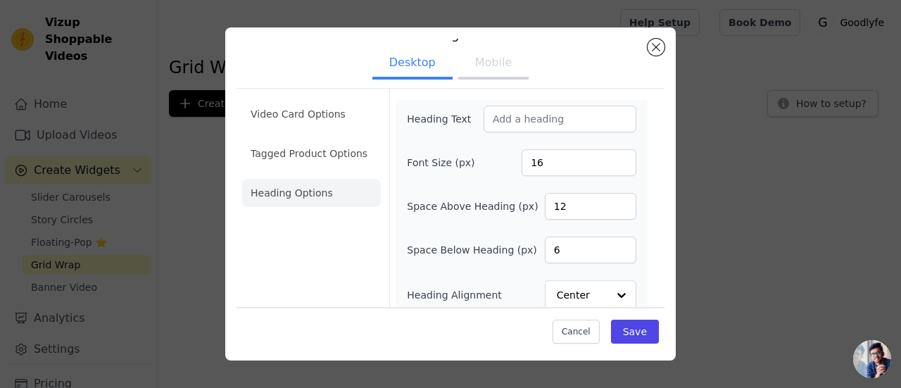
scroll to position [35, 0]
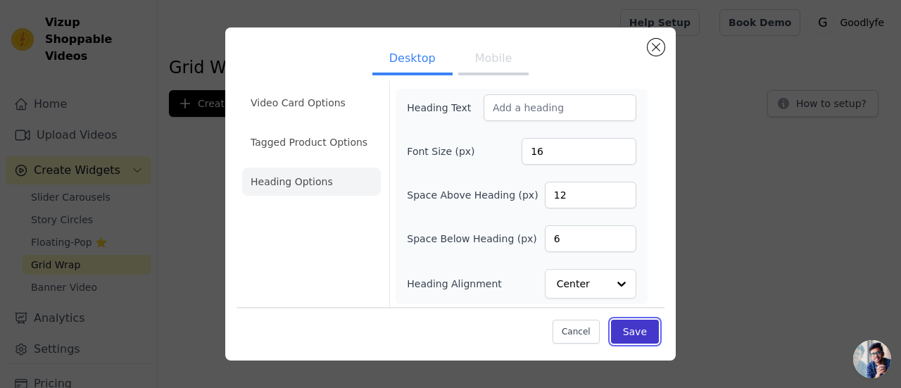
click at [638, 334] on button "Save" at bounding box center [635, 332] width 48 height 24
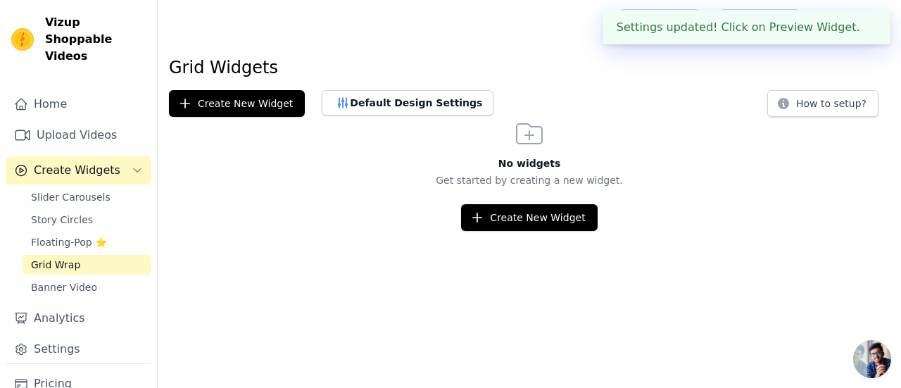
click at [695, 33] on div "Settings updated! Click on Preview Widget. ✖" at bounding box center [747, 28] width 288 height 34
click at [797, 31] on div "Settings updated! Click on Preview Widget. ✖" at bounding box center [747, 28] width 288 height 34
click at [863, 26] on button "✖" at bounding box center [869, 27] width 16 height 17
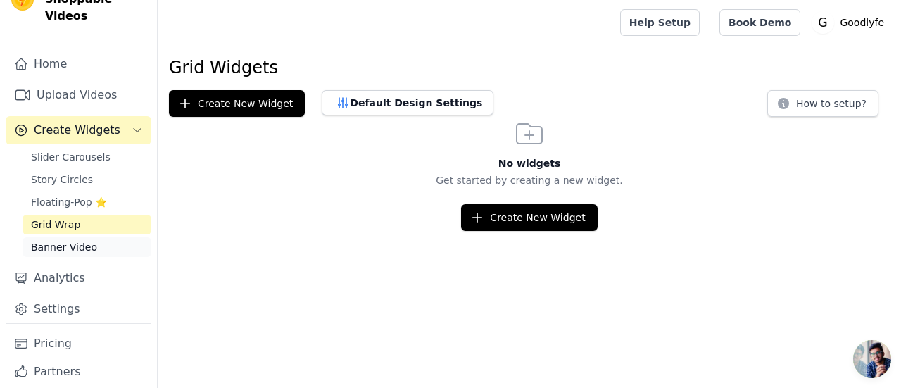
scroll to position [60, 0]
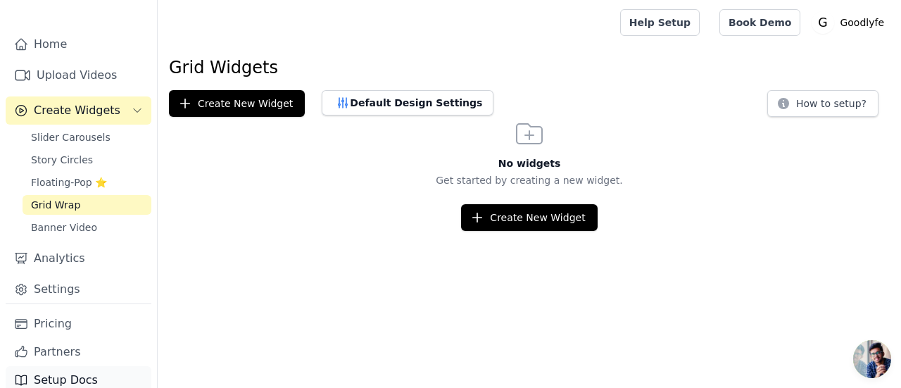
click at [100, 366] on link "Setup Docs" at bounding box center [79, 380] width 146 height 28
